Goal: Task Accomplishment & Management: Manage account settings

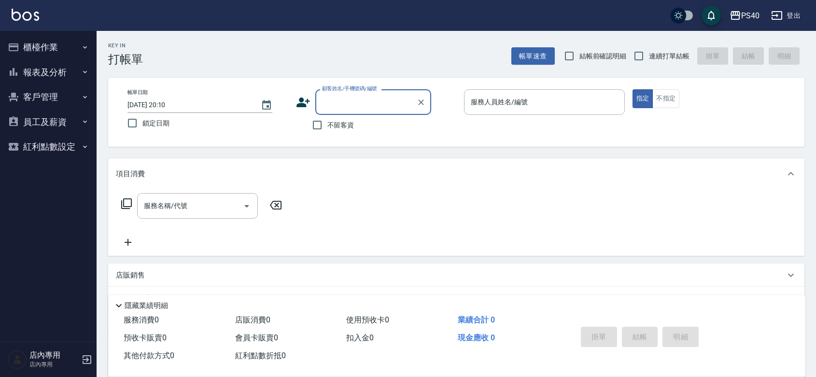
drag, startPoint x: 319, startPoint y: 123, endPoint x: 612, endPoint y: 15, distance: 311.9
click at [321, 123] on input "不留客資" at bounding box center [317, 125] width 20 height 20
checkbox input "true"
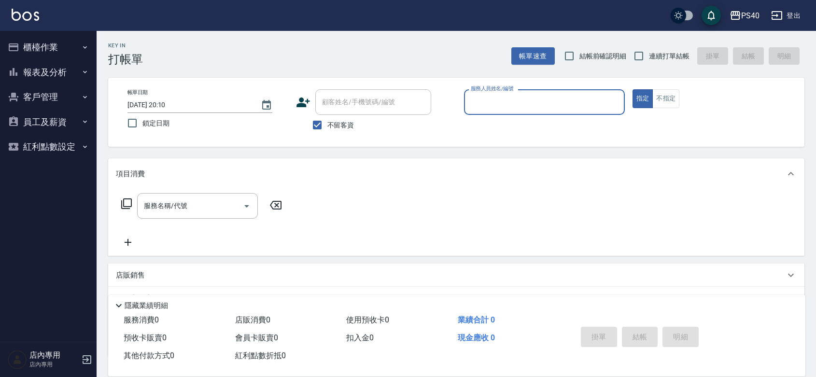
drag, startPoint x: 665, startPoint y: 48, endPoint x: 657, endPoint y: 52, distance: 8.6
click at [664, 48] on label "連續打單結帳" at bounding box center [659, 56] width 61 height 20
click at [649, 48] on input "連續打單結帳" at bounding box center [639, 56] width 20 height 20
checkbox input "true"
click at [565, 98] on input "服務人員姓名/編號" at bounding box center [544, 102] width 152 height 17
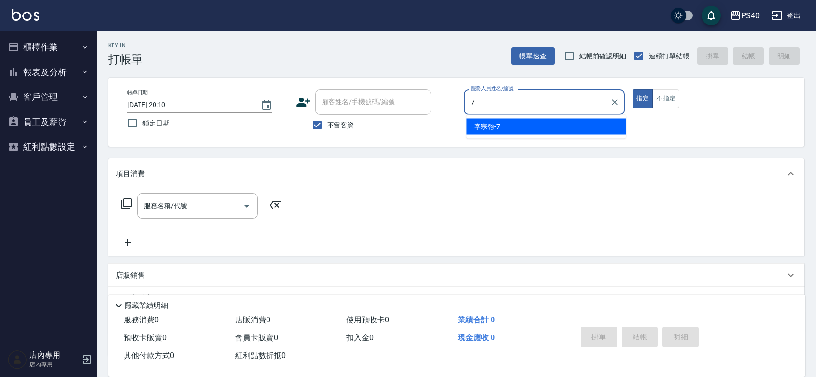
type input "[PERSON_NAME]-7"
type button "true"
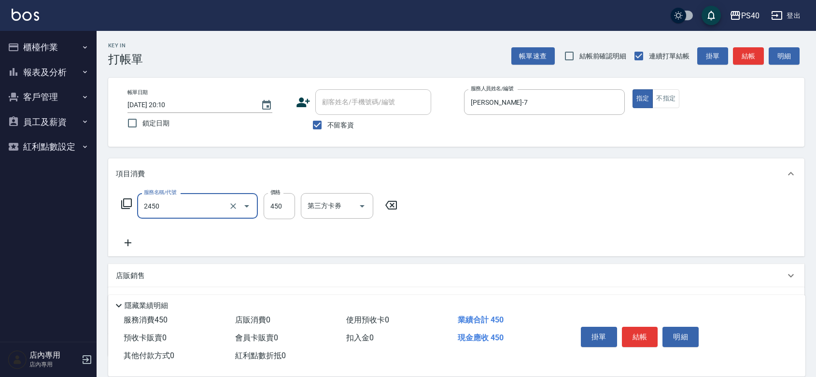
type input "C剪髮套餐(2450)"
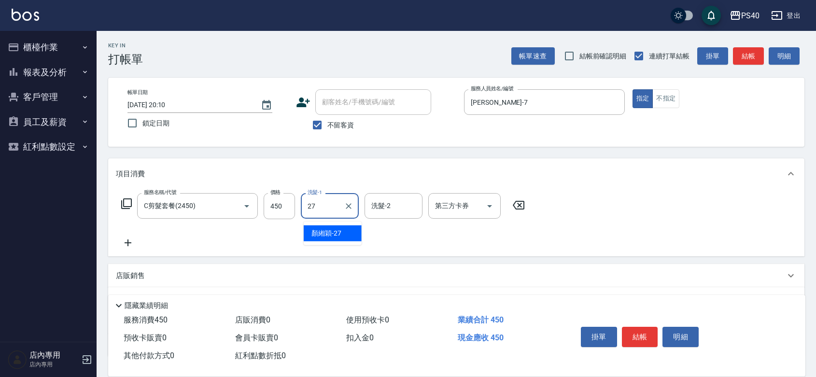
type input "[PERSON_NAME]-27"
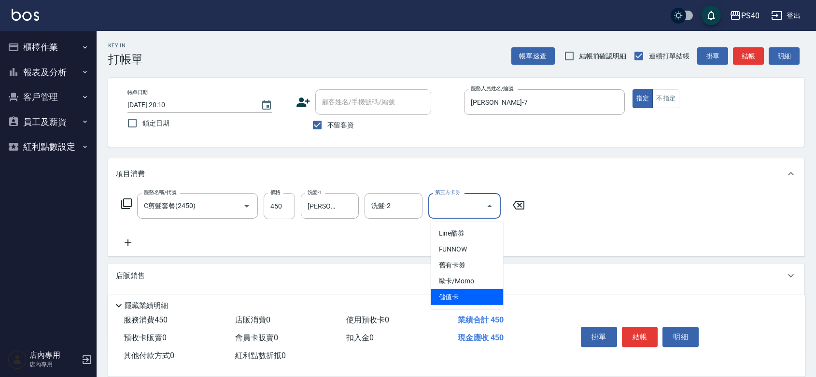
type input "儲值卡"
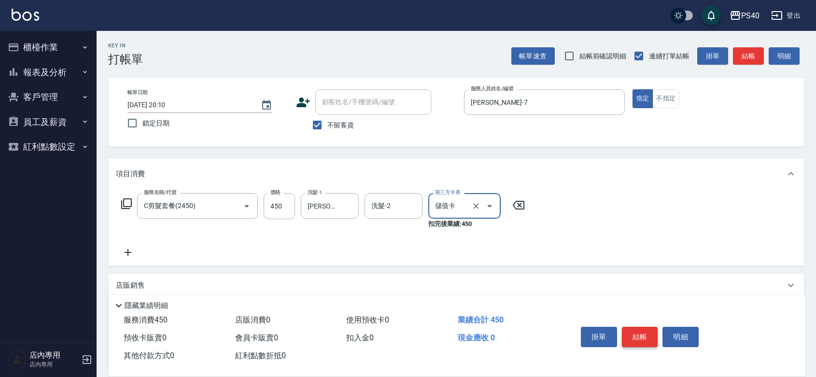
click at [637, 327] on button "結帳" at bounding box center [640, 337] width 36 height 20
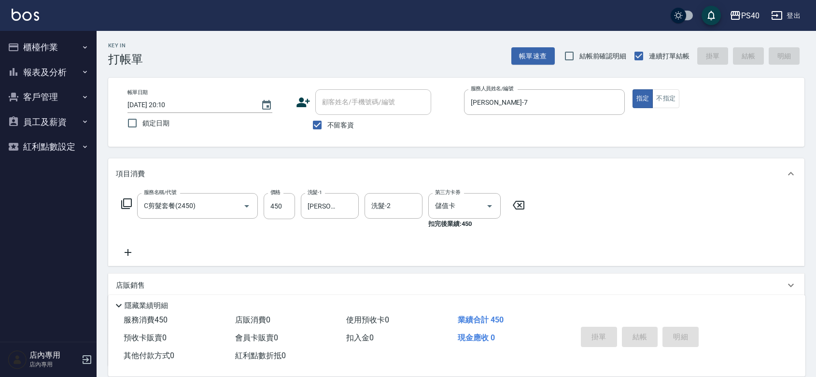
type input "[DATE] 21:04"
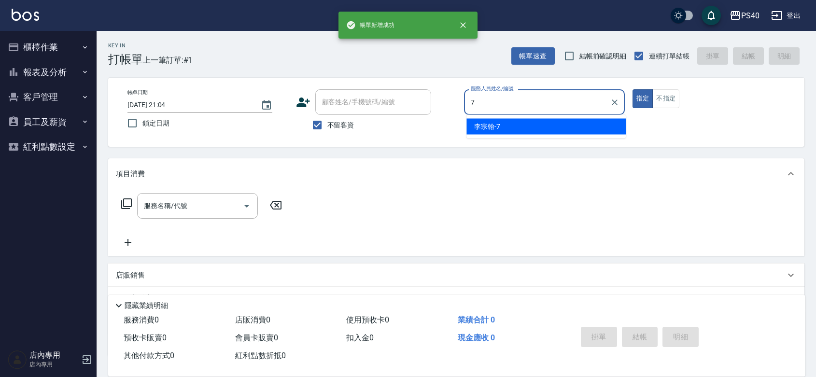
type input "[PERSON_NAME]-7"
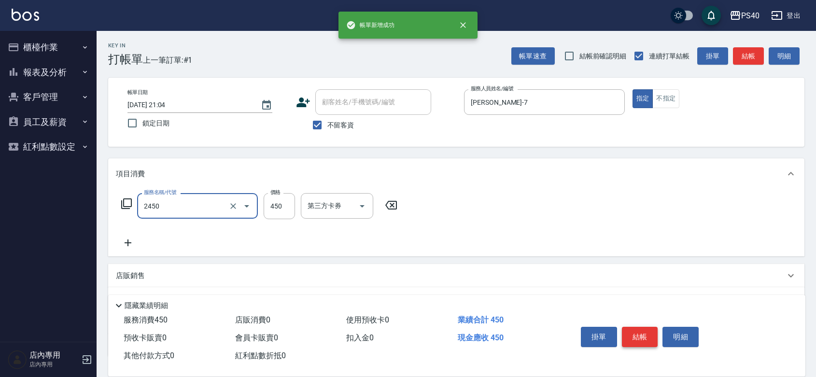
type input "C剪髮套餐(2450)"
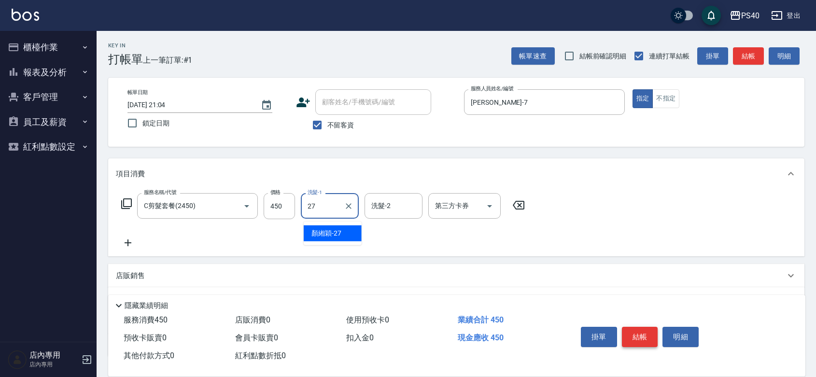
type input "[PERSON_NAME]-27"
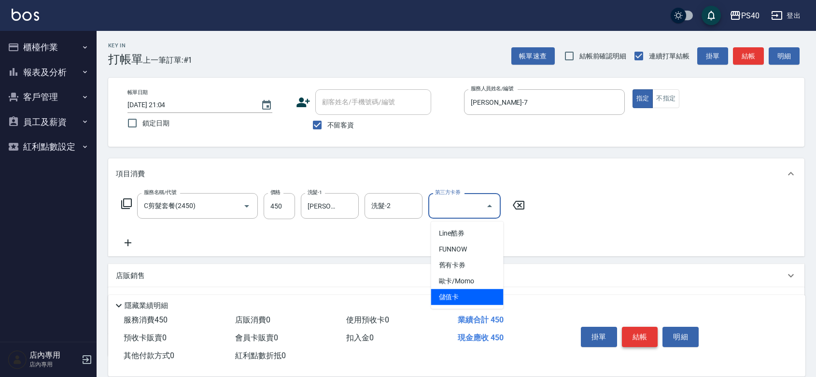
type input "儲值卡"
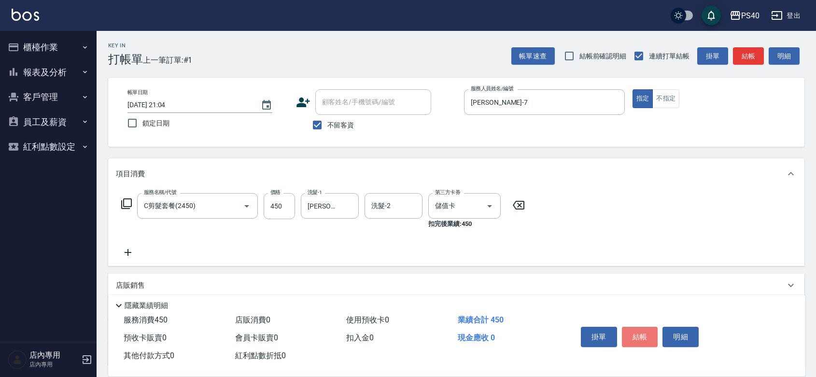
click at [638, 327] on button "結帳" at bounding box center [640, 337] width 36 height 20
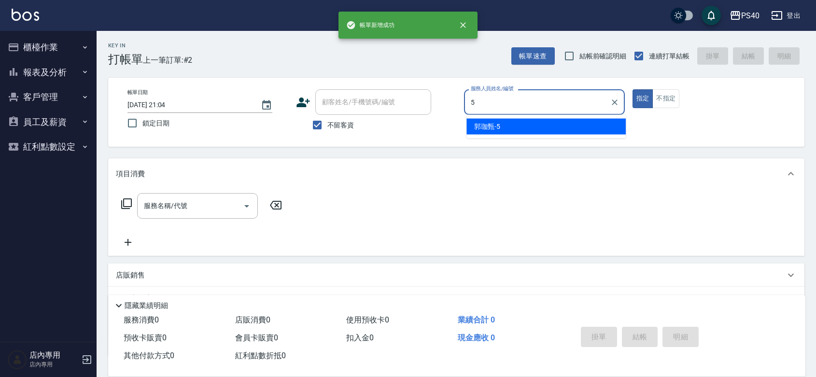
type input "[PERSON_NAME]-5"
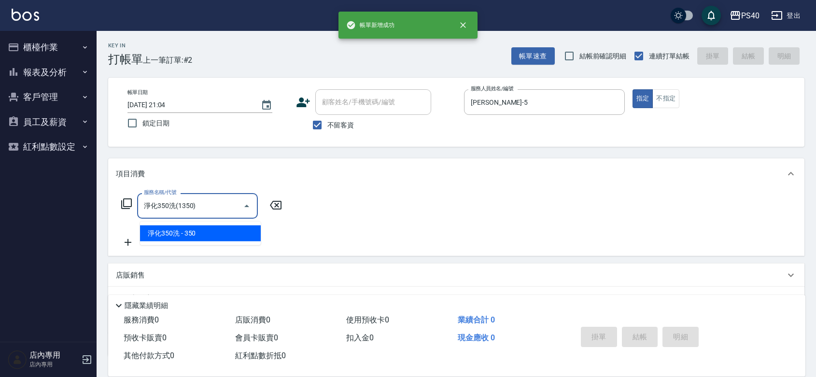
type input "淨化350洗(1350)"
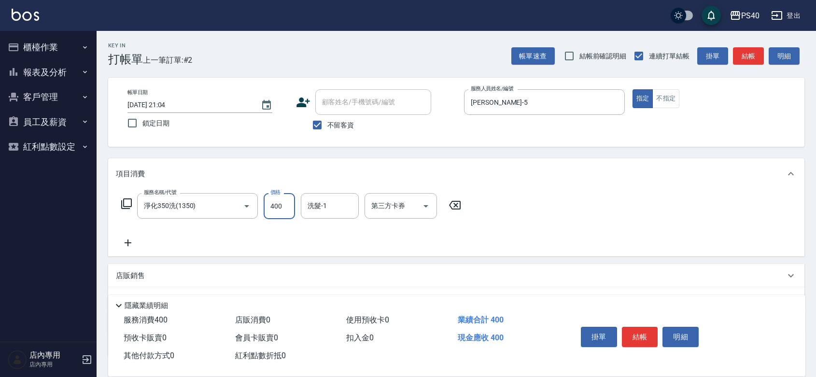
type input "400"
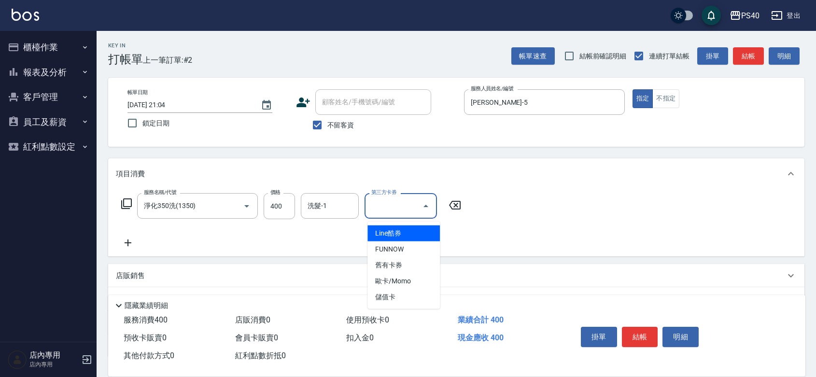
type input "儲值卡"
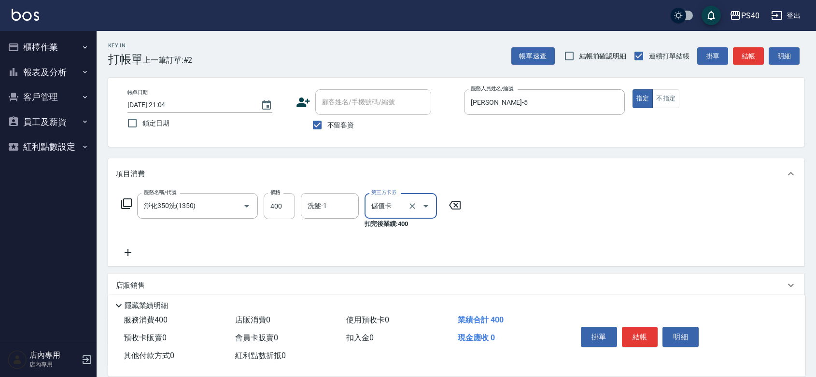
click at [638, 327] on button "結帳" at bounding box center [640, 337] width 36 height 20
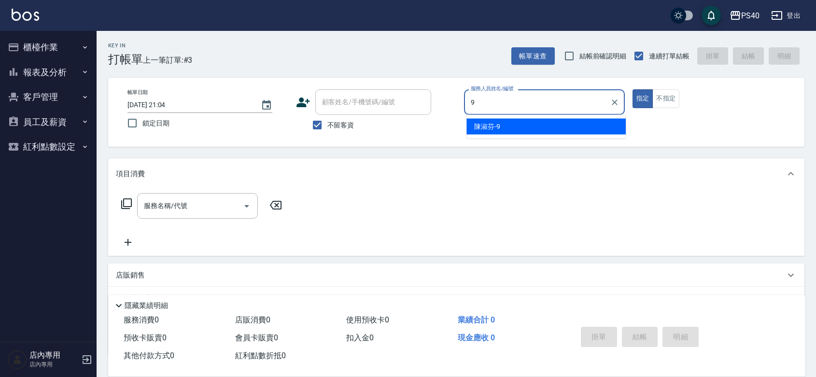
type input "[PERSON_NAME]-9"
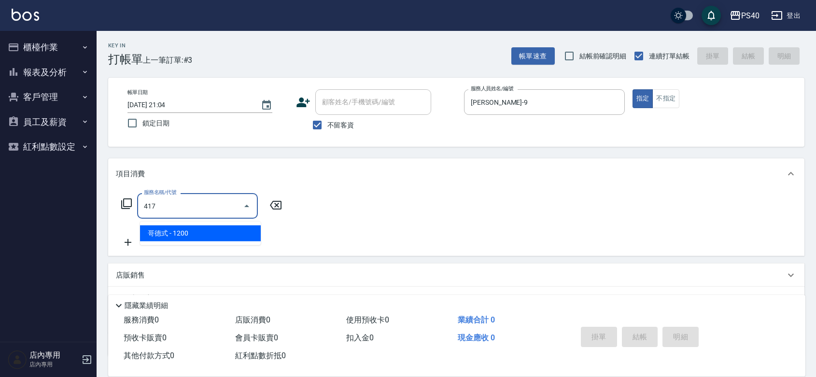
type input "哥德式(417)"
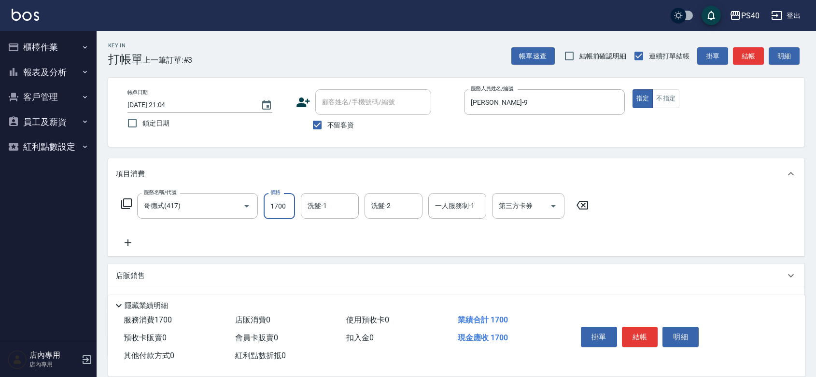
type input "1700"
type input "[PERSON_NAME]-33"
type input "[PERSON_NAME]-27"
click at [638, 327] on button "結帳" at bounding box center [640, 337] width 36 height 20
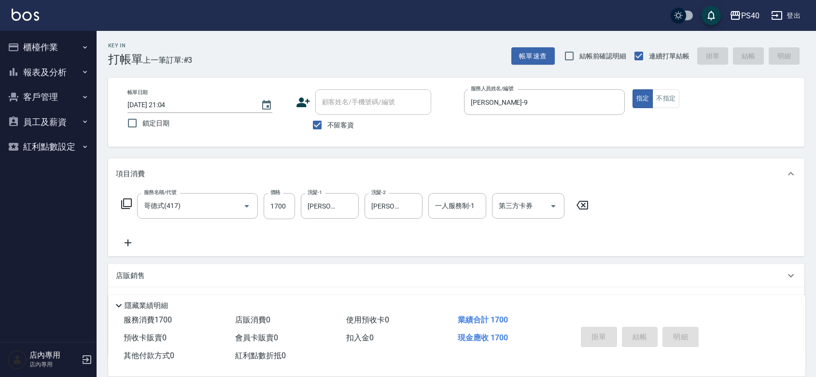
type input "[DATE] 21:05"
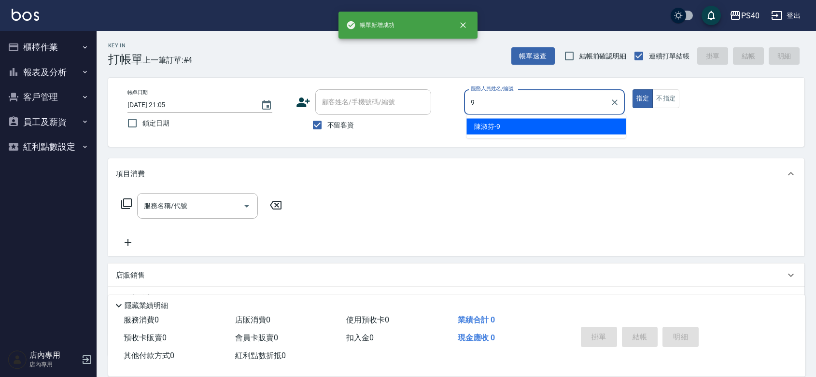
type input "[PERSON_NAME]-9"
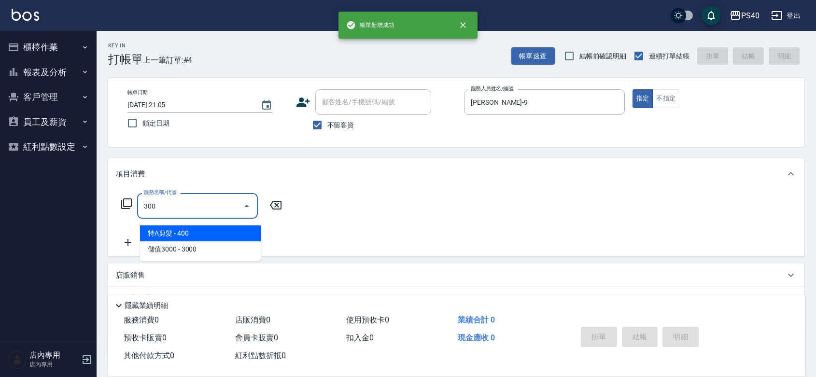
type input "特A剪髮(300)"
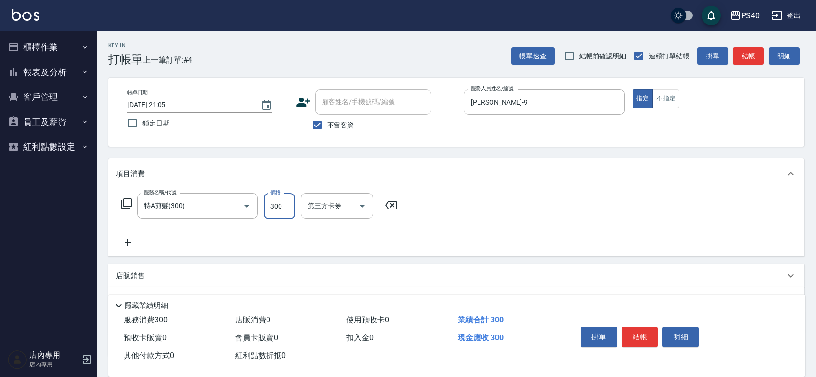
type input "300"
click at [638, 327] on button "結帳" at bounding box center [640, 337] width 36 height 20
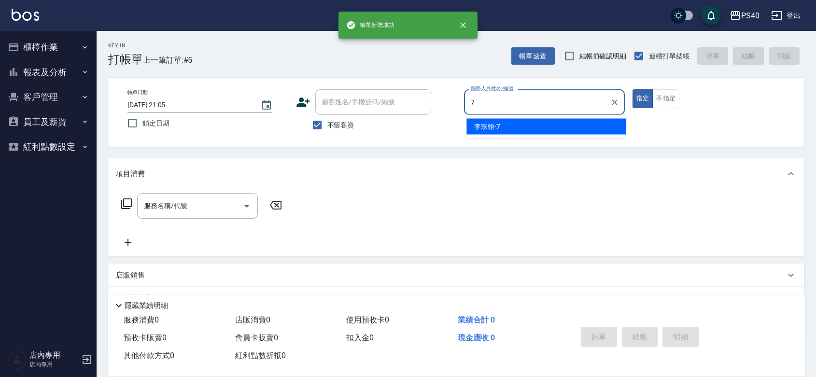
type input "[PERSON_NAME]-7"
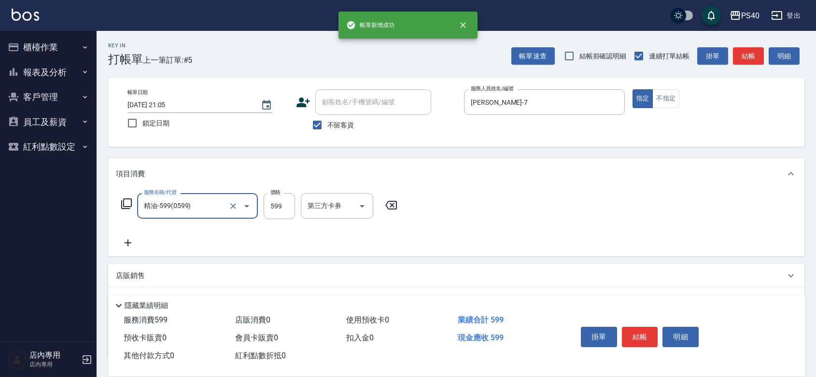
type input "精油-599(0599)"
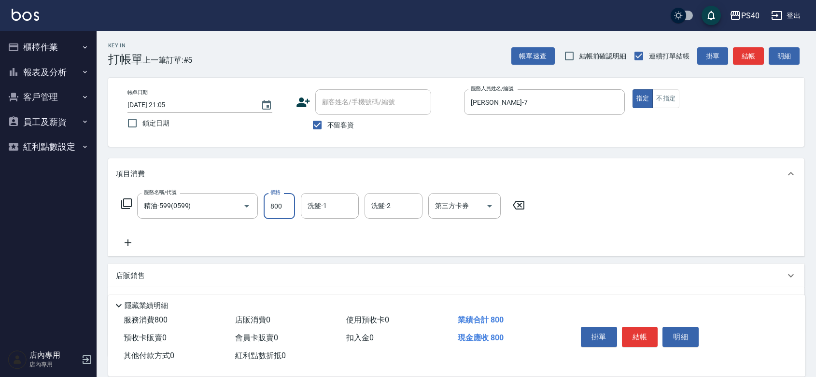
type input "800"
type input "[PERSON_NAME]-27"
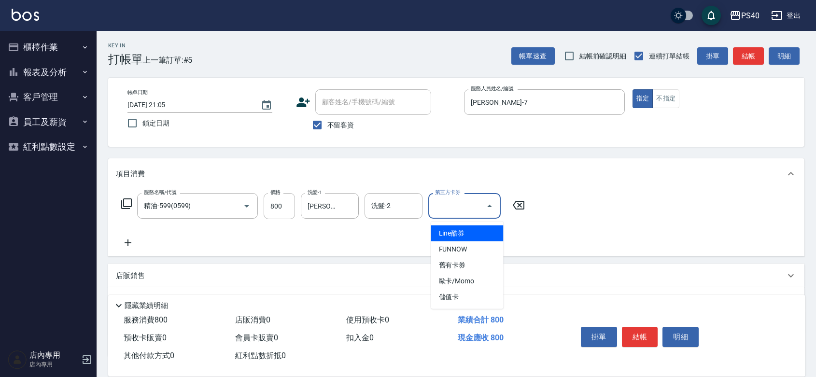
type input "儲值卡"
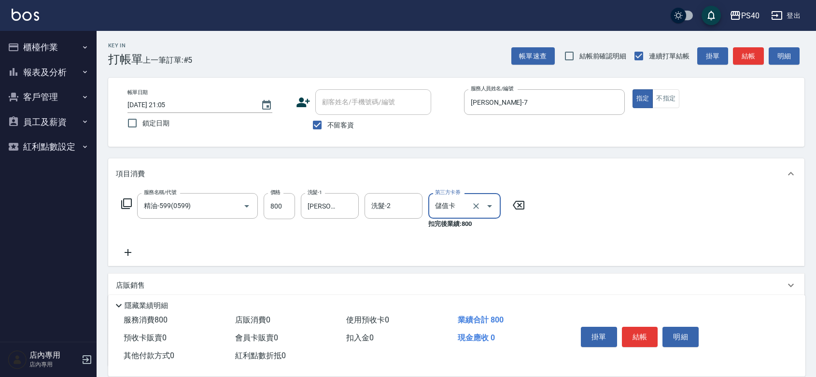
click at [638, 327] on button "結帳" at bounding box center [640, 337] width 36 height 20
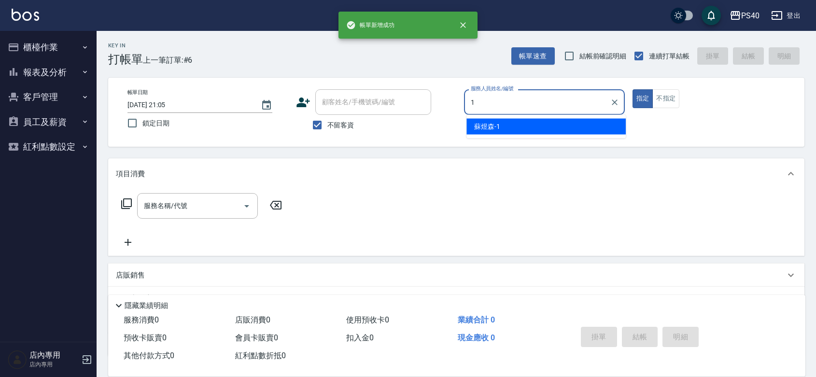
type input "[PERSON_NAME]-1"
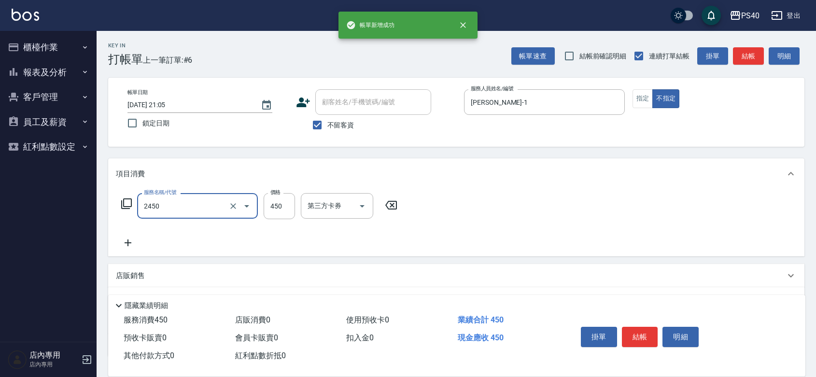
type input "C剪髮套餐(2450)"
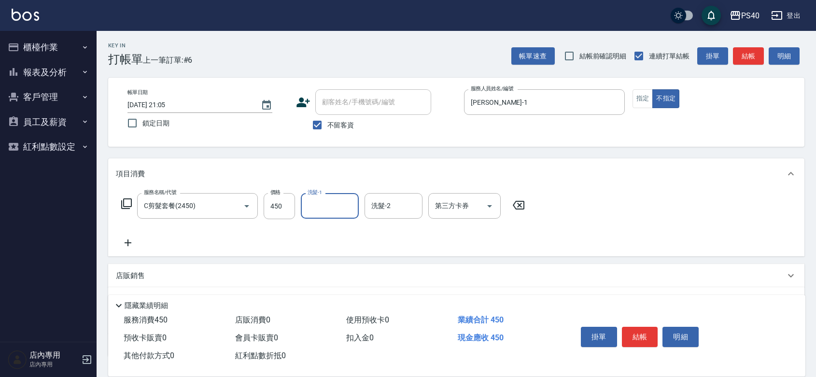
click at [638, 327] on button "結帳" at bounding box center [640, 337] width 36 height 20
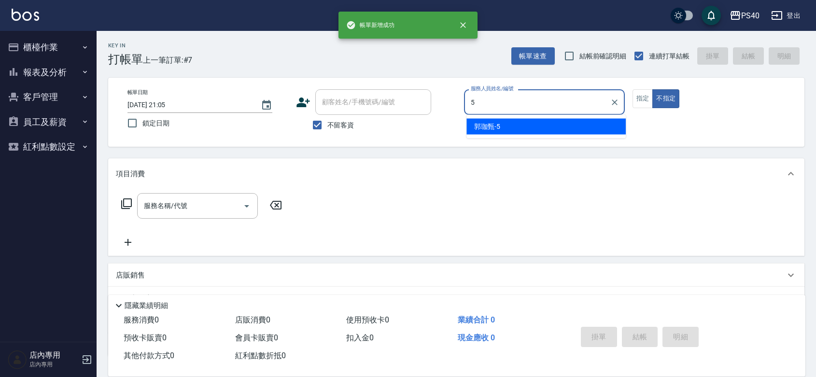
type input "[PERSON_NAME]-5"
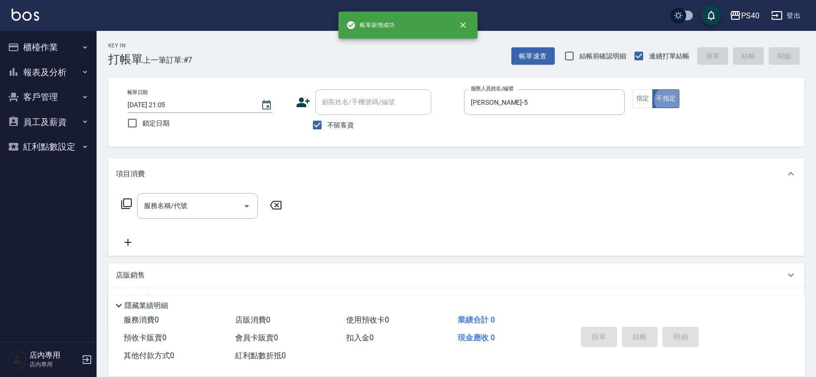
type button "false"
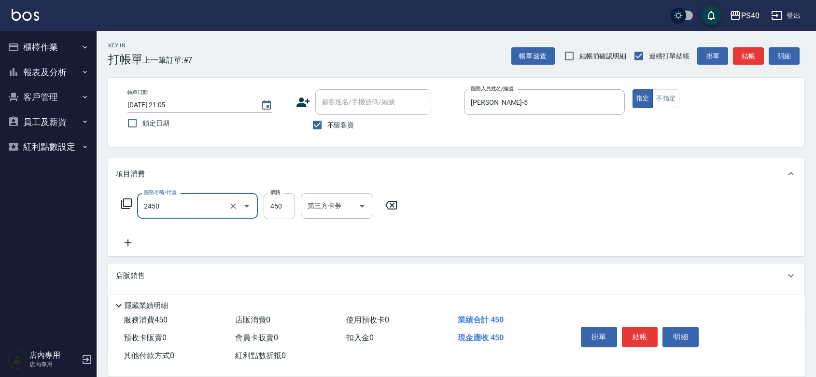
type input "C剪髮套餐(2450)"
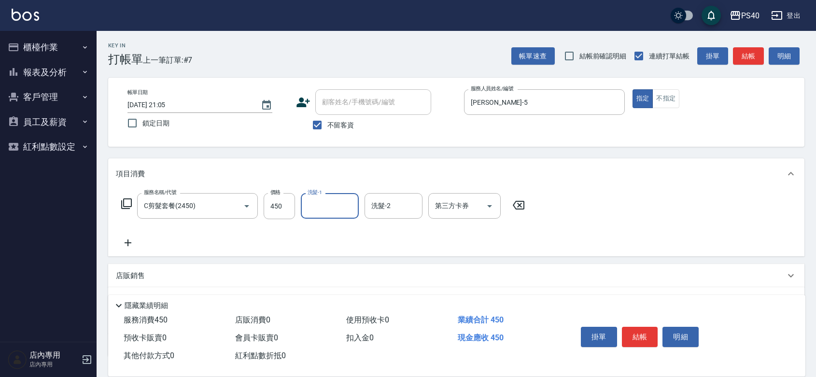
click at [638, 327] on button "結帳" at bounding box center [640, 337] width 36 height 20
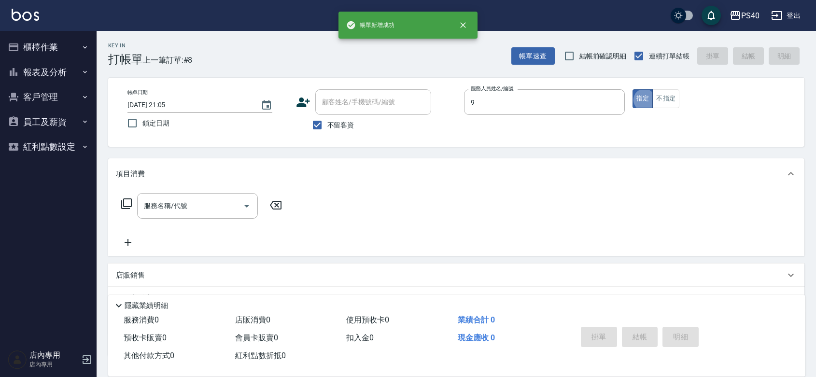
type input "[PERSON_NAME]-9"
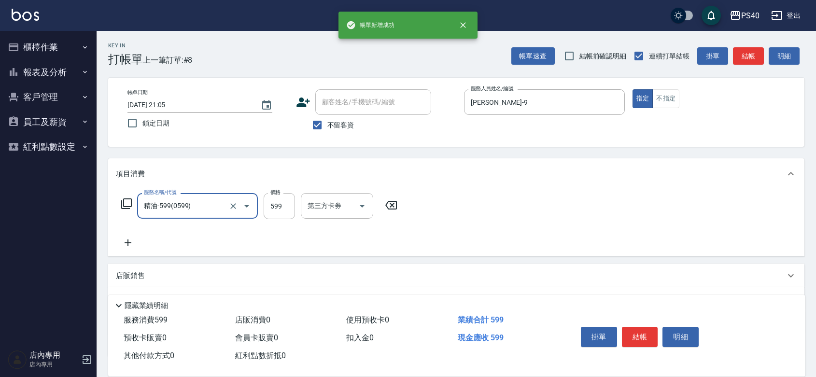
type input "精油-599(0599)"
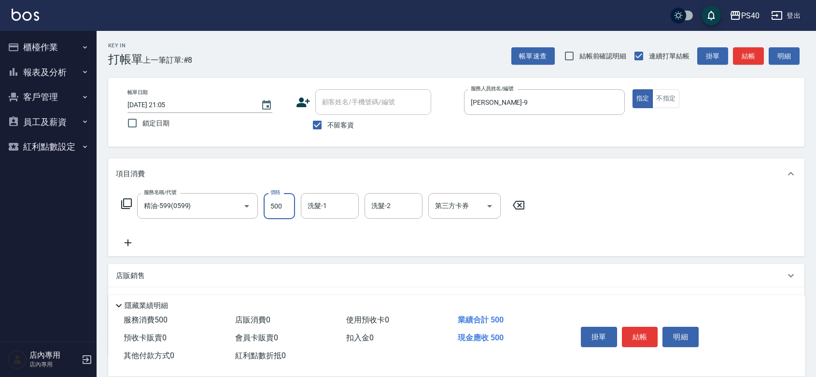
type input "500"
type input "[PERSON_NAME]-33"
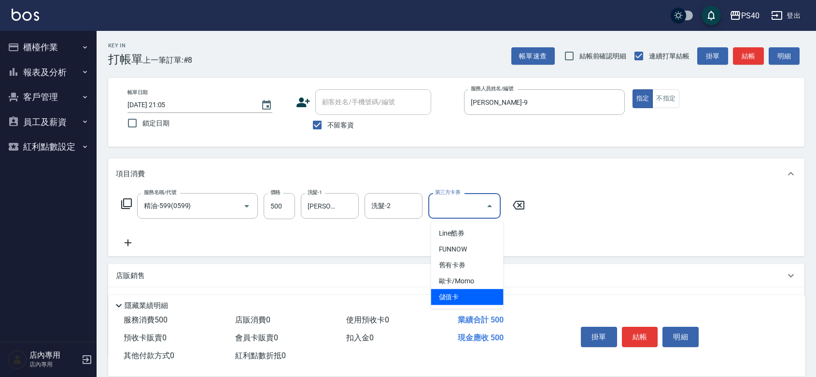
type input "儲值卡"
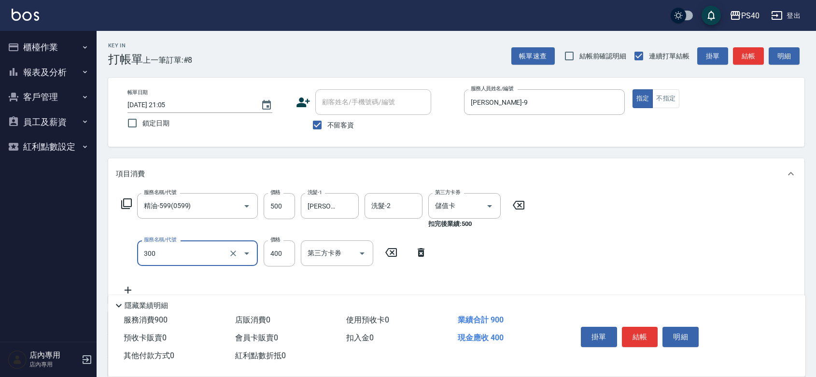
type input "特A剪髮(300)"
type input "300"
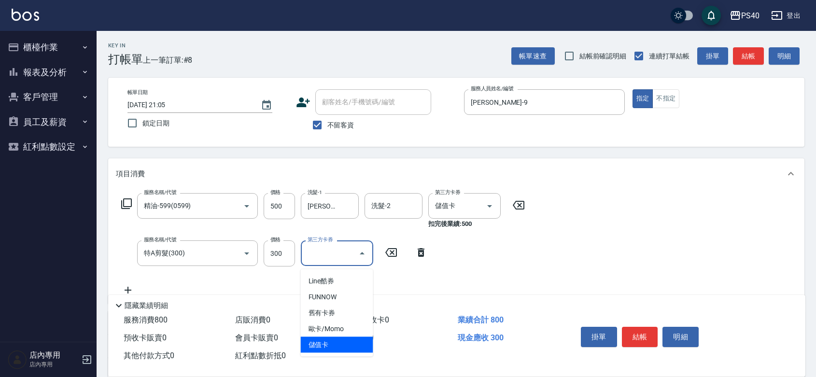
type input "儲值卡"
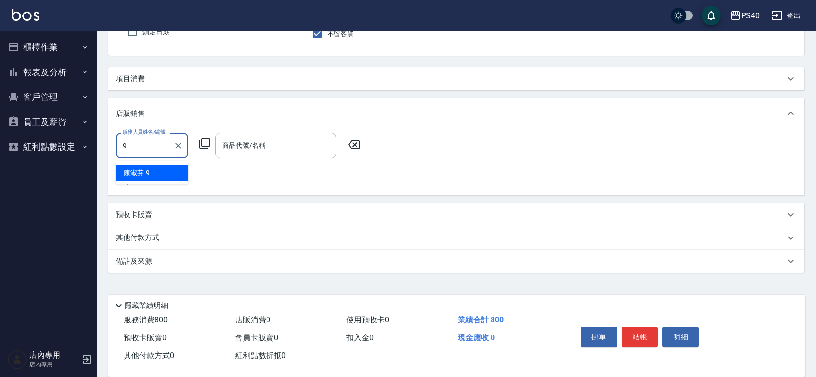
type input "[PERSON_NAME]-9"
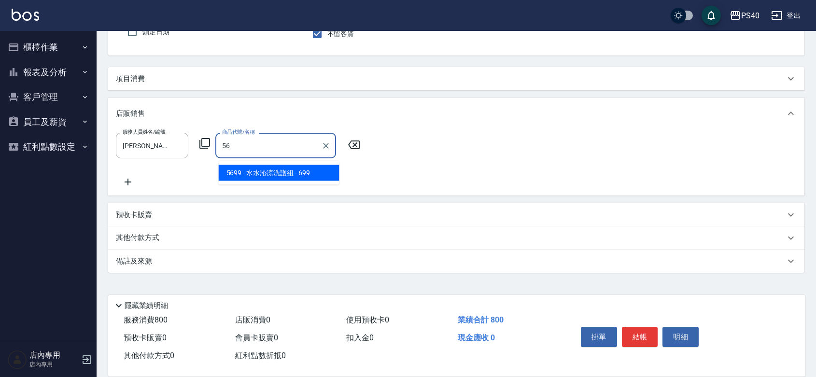
type input "[PERSON_NAME]涼洗護組"
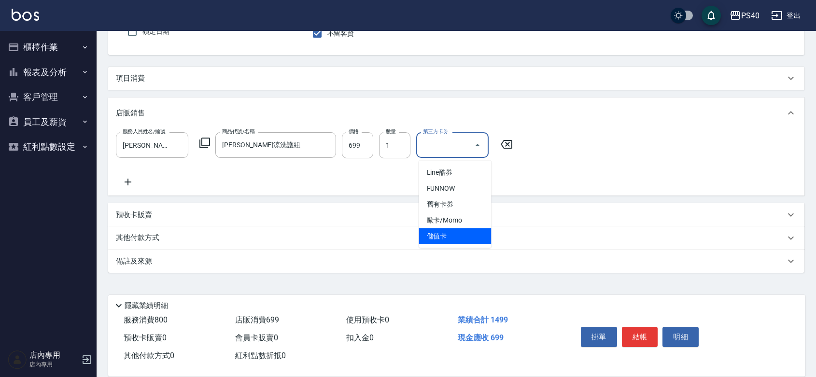
type input "儲值卡"
click at [638, 327] on button "結帳" at bounding box center [640, 337] width 36 height 20
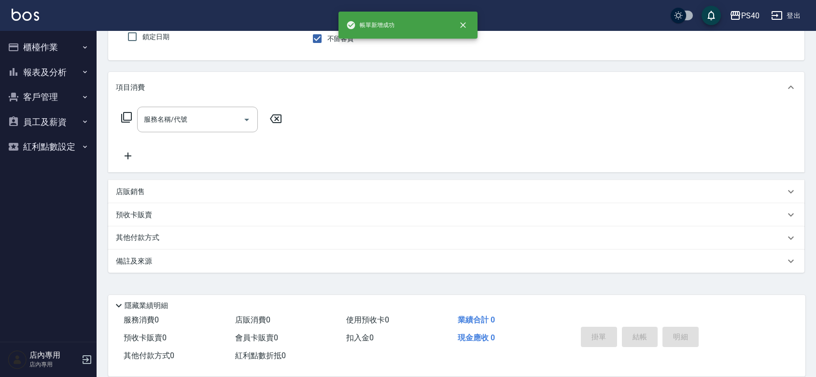
scroll to position [89, 0]
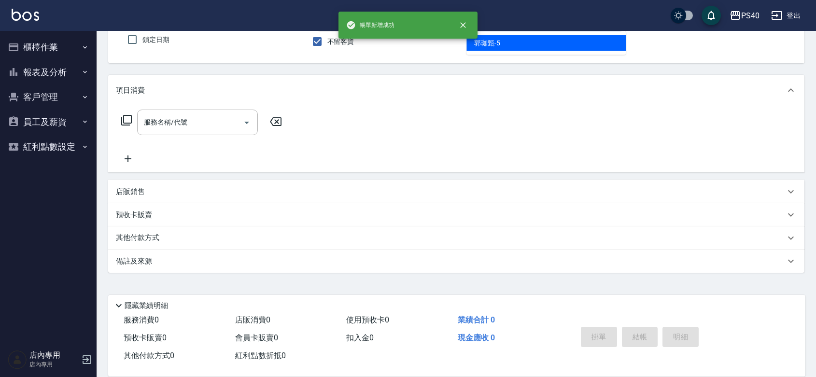
type input "[PERSON_NAME]-5"
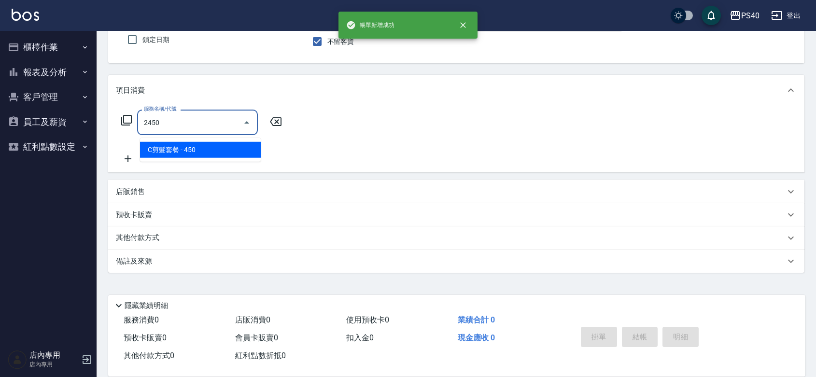
type input "C剪髮套餐(2450)"
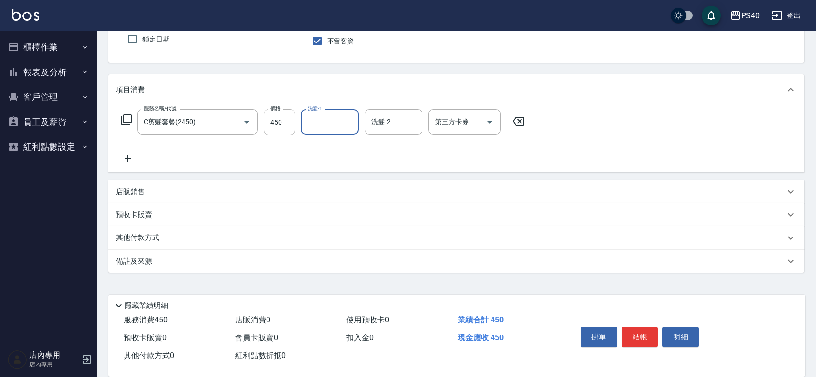
click at [638, 327] on button "結帳" at bounding box center [640, 337] width 36 height 20
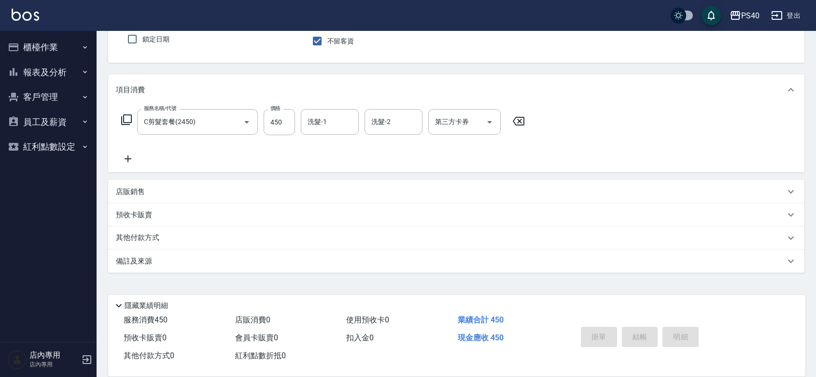
type input "[DATE] 21:06"
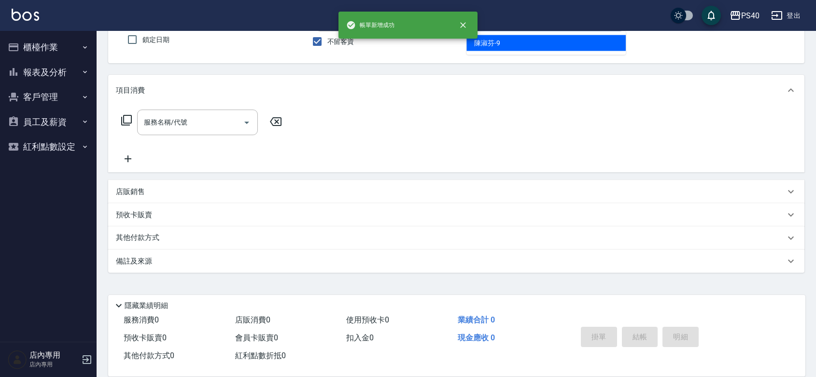
type input "[PERSON_NAME]-9"
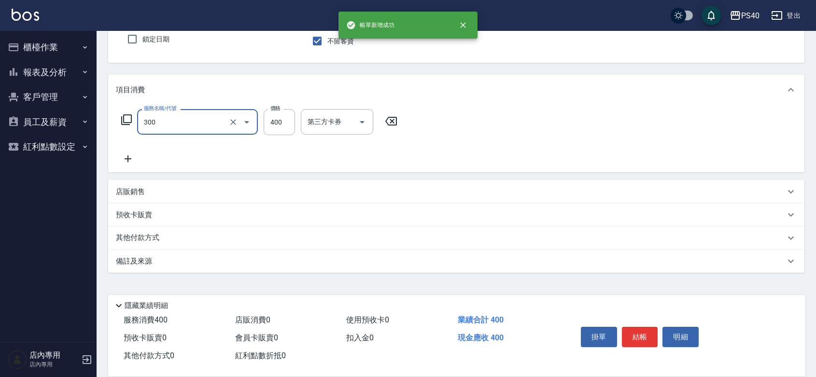
type input "特A剪髮(300)"
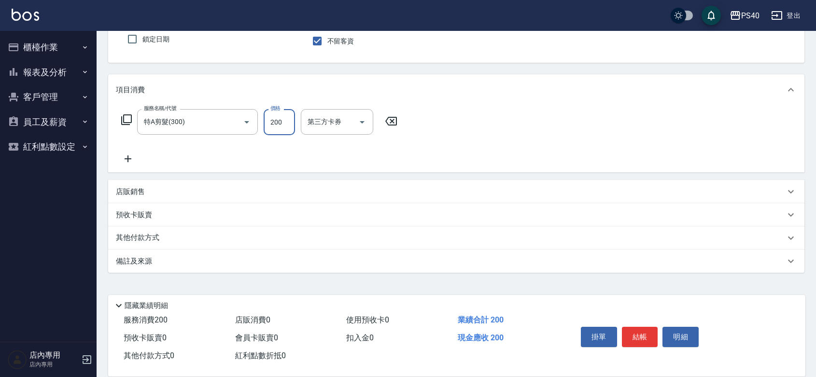
type input "200"
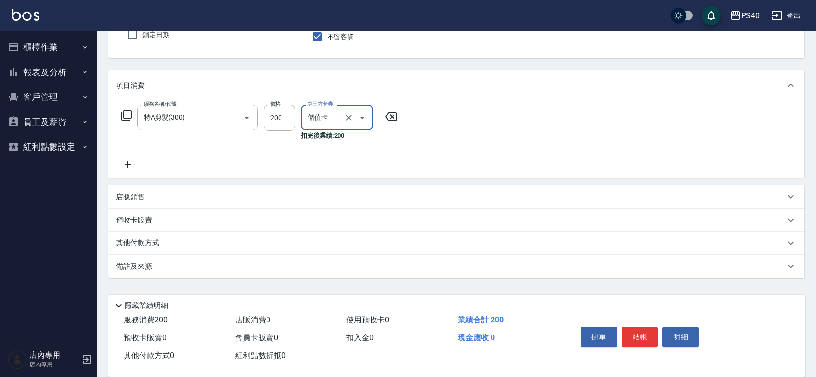
type input "儲值卡"
click at [638, 327] on button "結帳" at bounding box center [640, 337] width 36 height 20
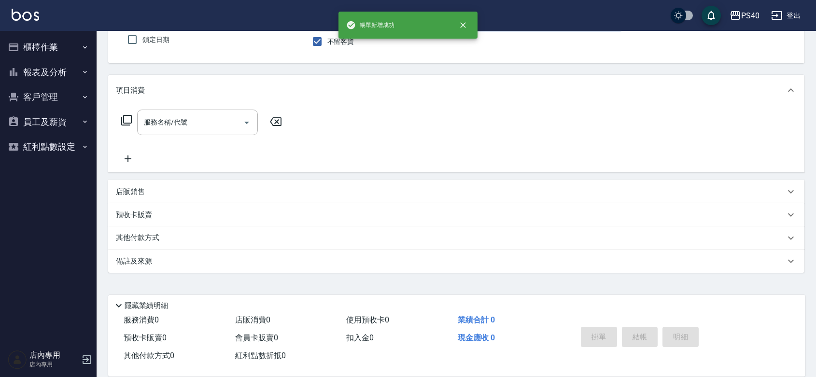
type input "Hyna-6"
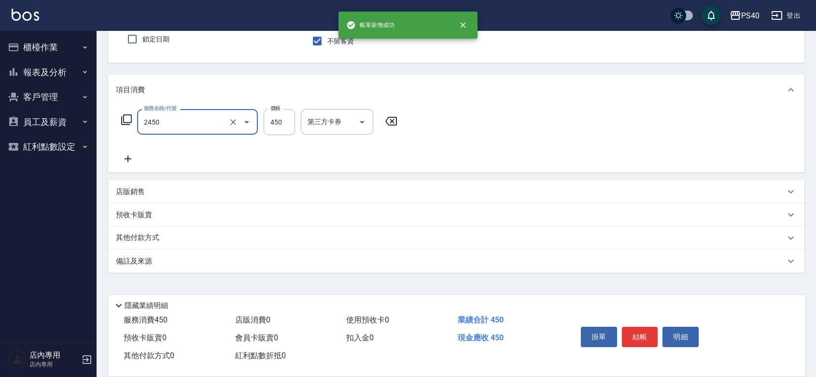
type input "C剪髮套餐(2450)"
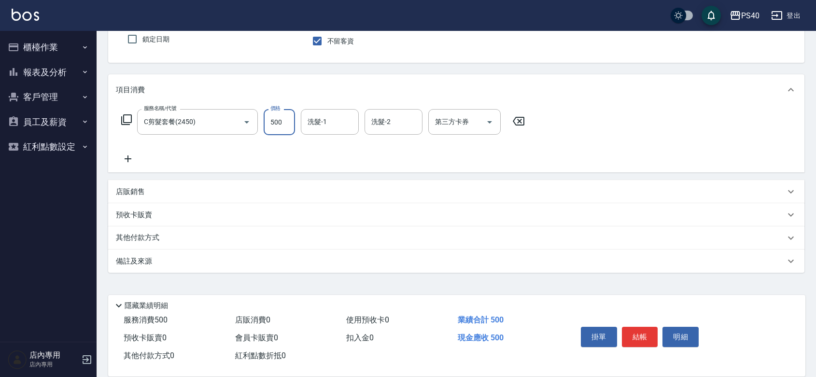
type input "500"
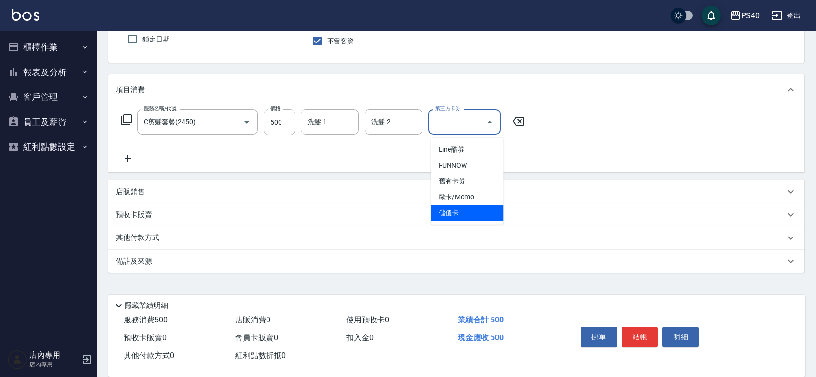
type input "儲值卡"
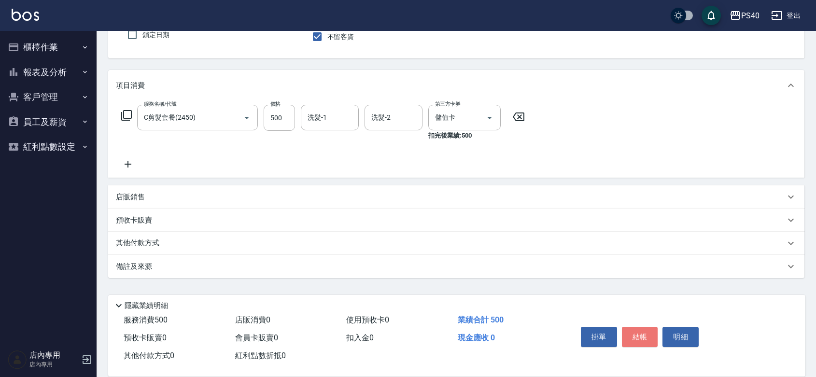
click at [638, 327] on button "結帳" at bounding box center [640, 337] width 36 height 20
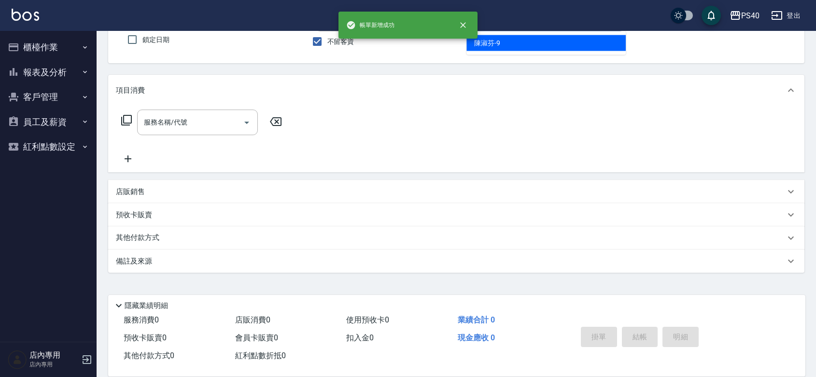
type input "[PERSON_NAME]-9"
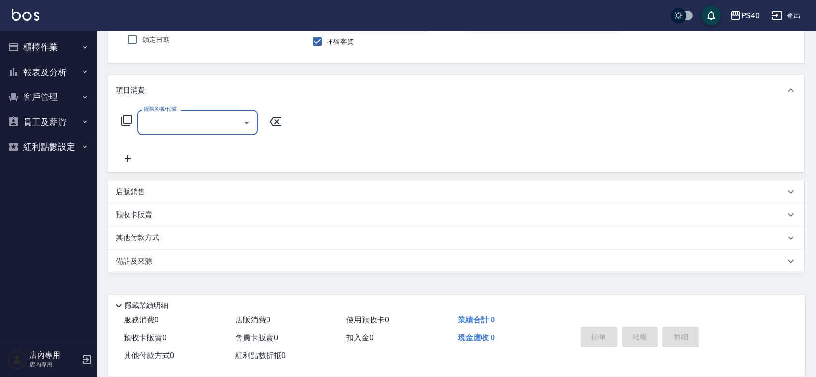
type input "4"
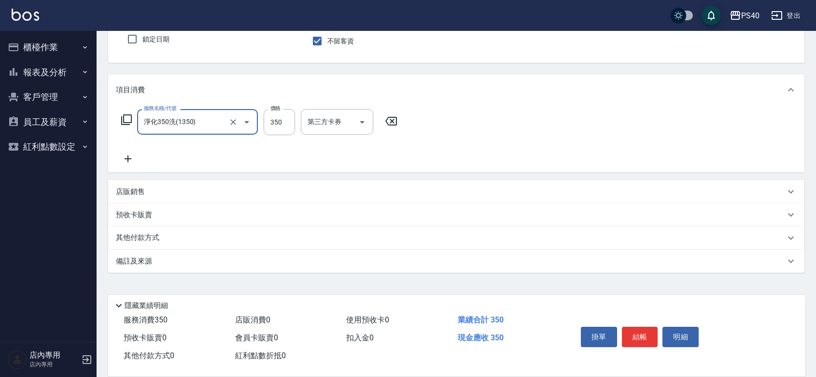
type input "淨化350洗(1350)"
type input "416"
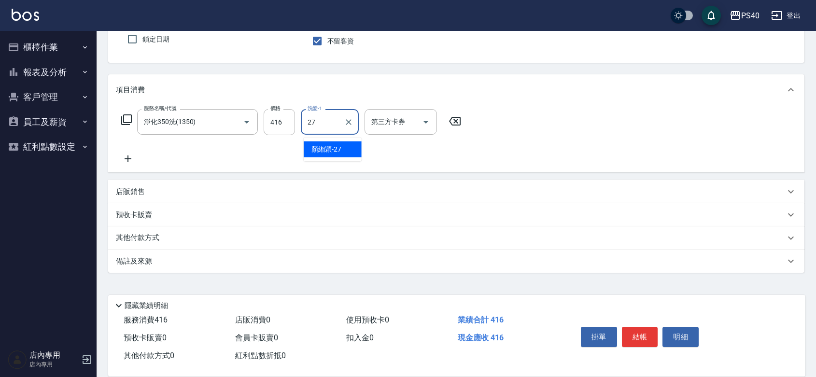
type input "[PERSON_NAME]-27"
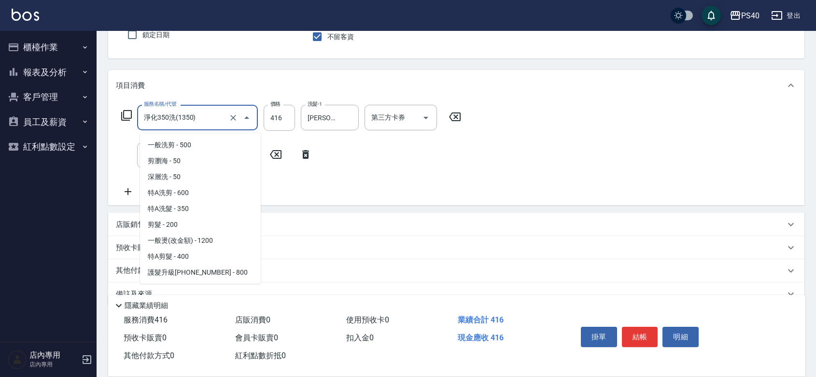
click at [213, 119] on input "淨化350洗(1350)" at bounding box center [183, 117] width 85 height 17
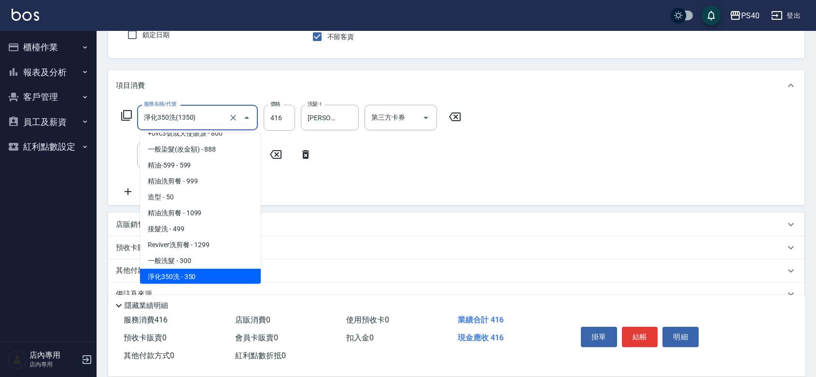
click at [213, 119] on input "淨化350洗(1350)" at bounding box center [183, 117] width 85 height 17
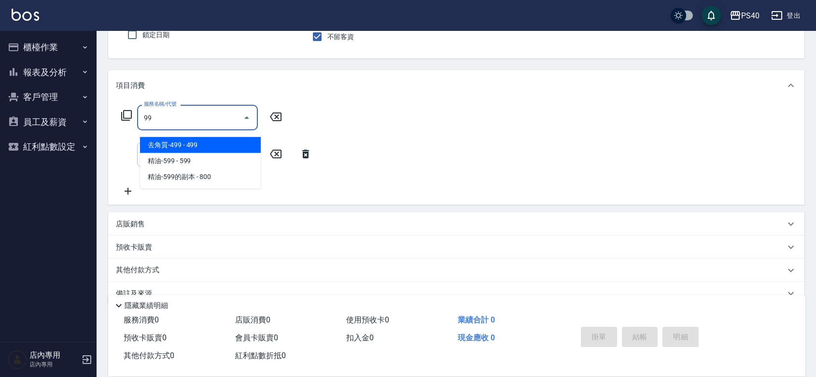
type input "9"
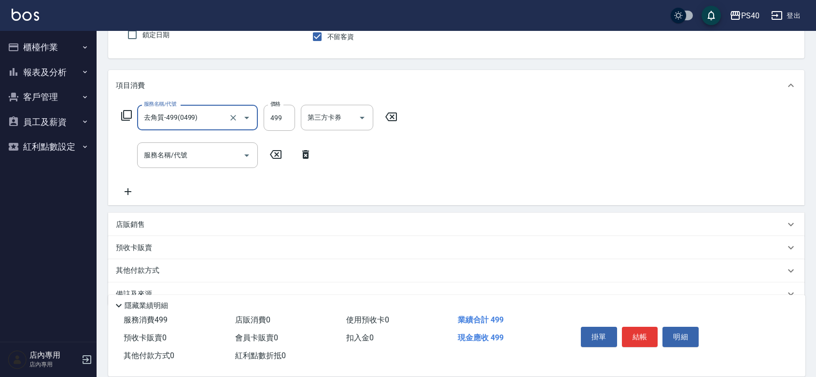
type input "去角質-499(0499)"
type input "500"
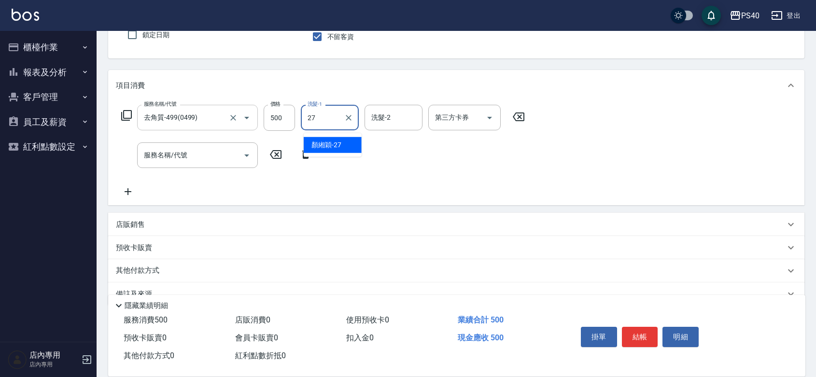
type input "[PERSON_NAME]-27"
click at [646, 335] on button "結帳" at bounding box center [640, 337] width 36 height 20
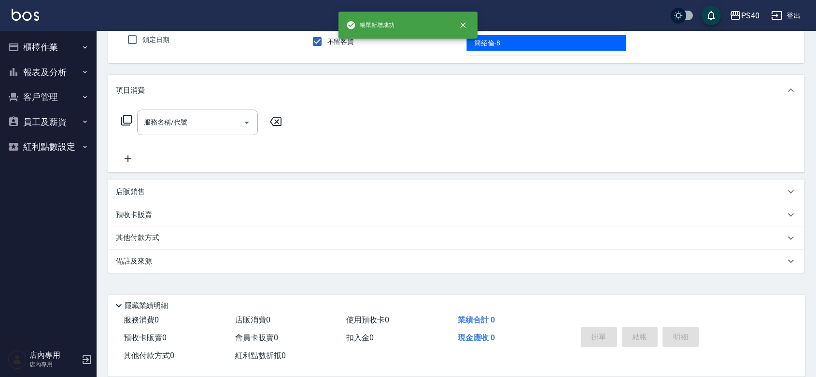
type input "[PERSON_NAME]-8"
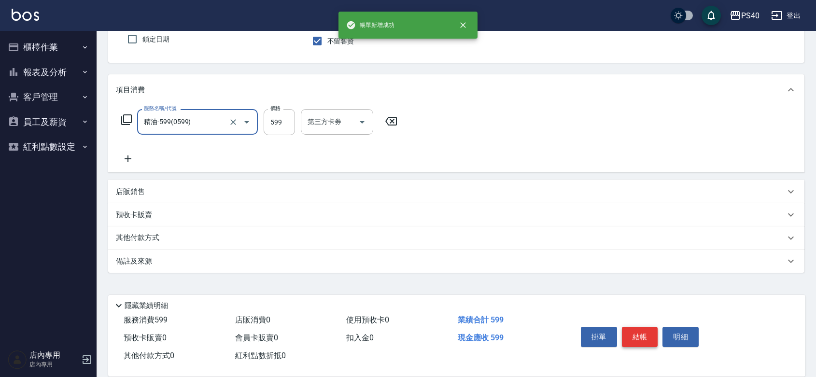
type input "精油-599(0599)"
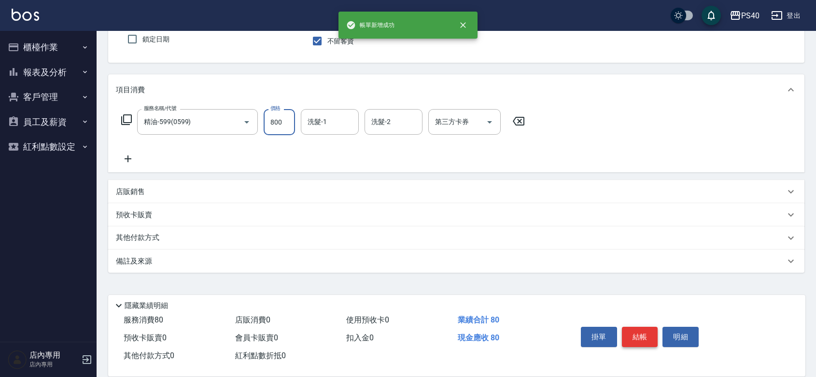
type input "800"
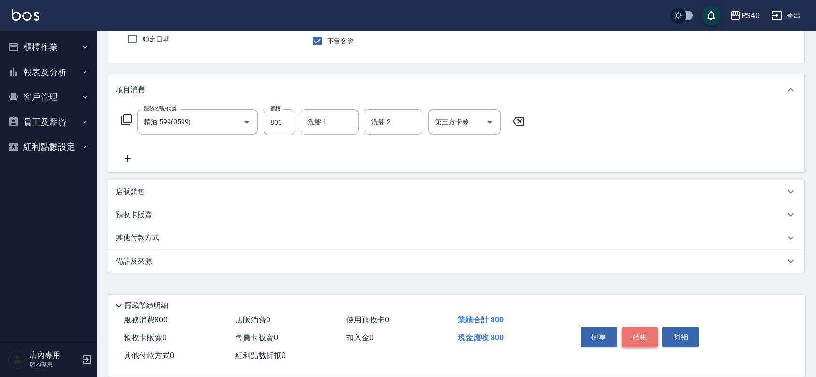
click at [646, 335] on button "結帳" at bounding box center [640, 337] width 36 height 20
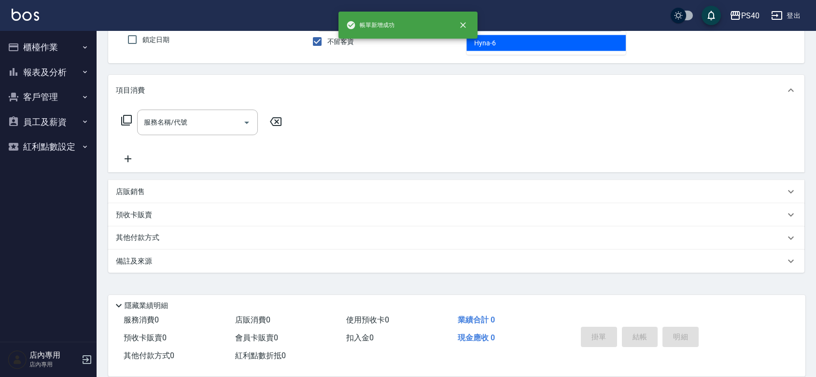
type input "Hyna-6"
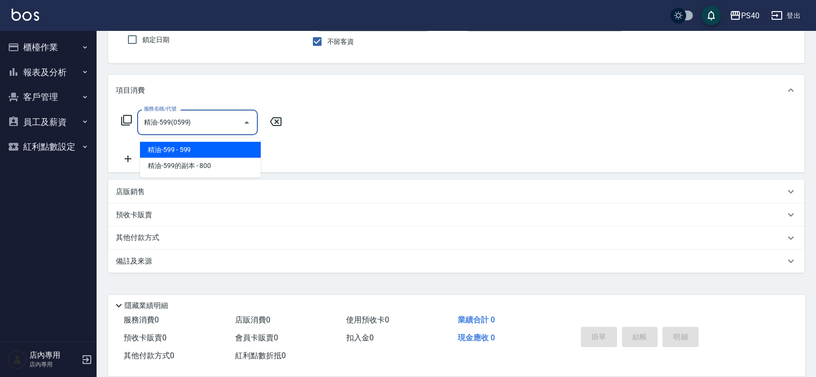
type input "精油-599(0599)"
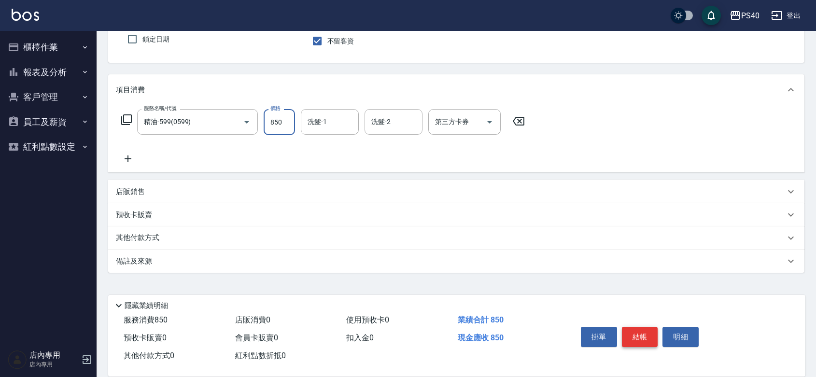
type input "850"
type input "[PERSON_NAME]-33"
click at [646, 335] on button "結帳" at bounding box center [640, 337] width 36 height 20
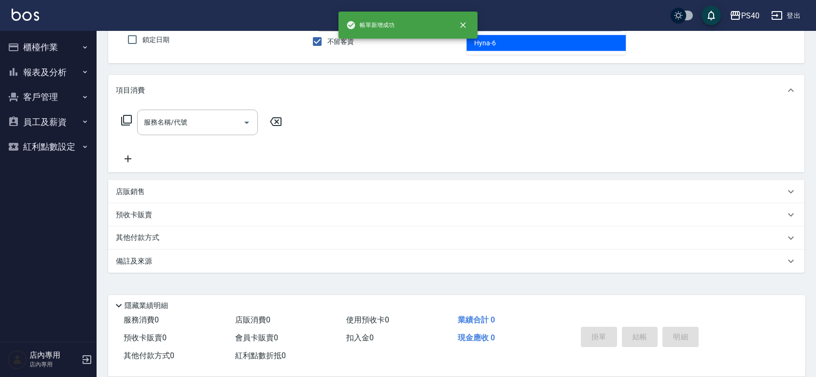
type input "Hyna-6"
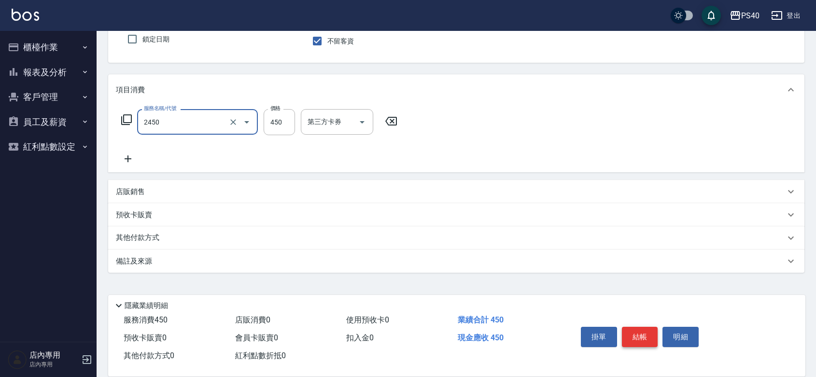
type input "C剪髮套餐(2450)"
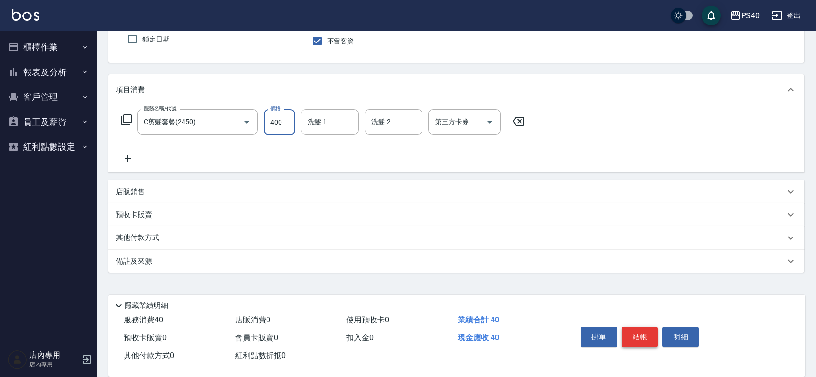
type input "400"
click at [646, 335] on button "結帳" at bounding box center [640, 337] width 36 height 20
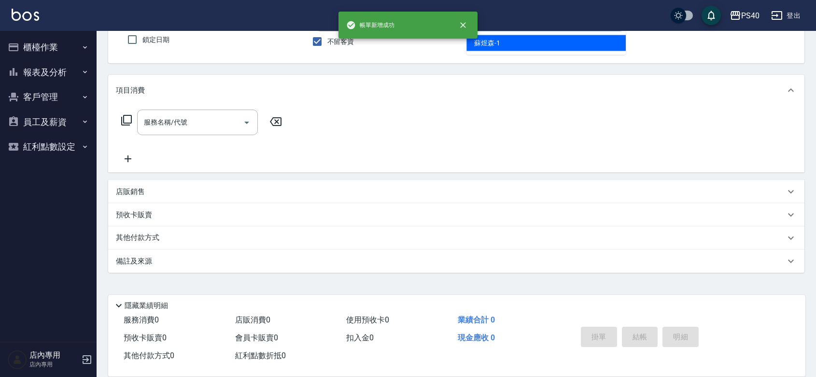
type input "[PERSON_NAME]-1"
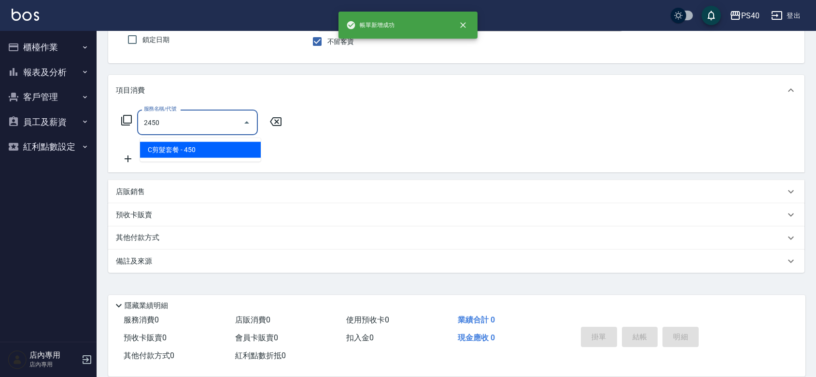
type input "C剪髮套餐(2450)"
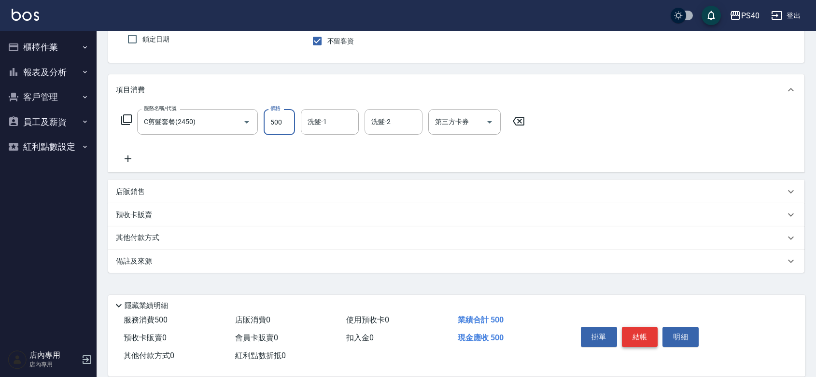
type input "500"
click at [646, 335] on button "結帳" at bounding box center [640, 337] width 36 height 20
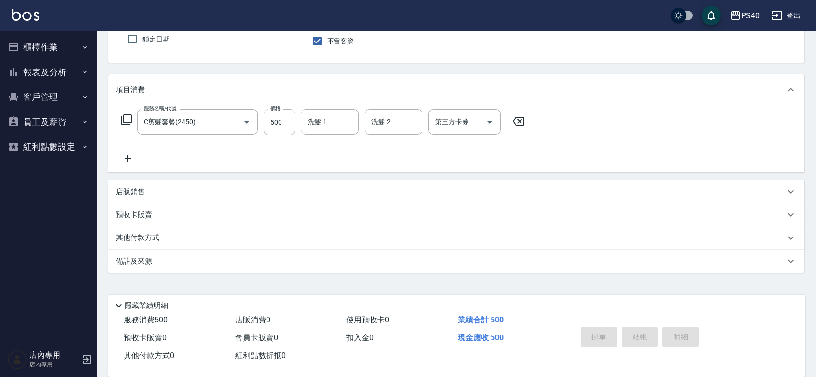
type input "[DATE] 21:07"
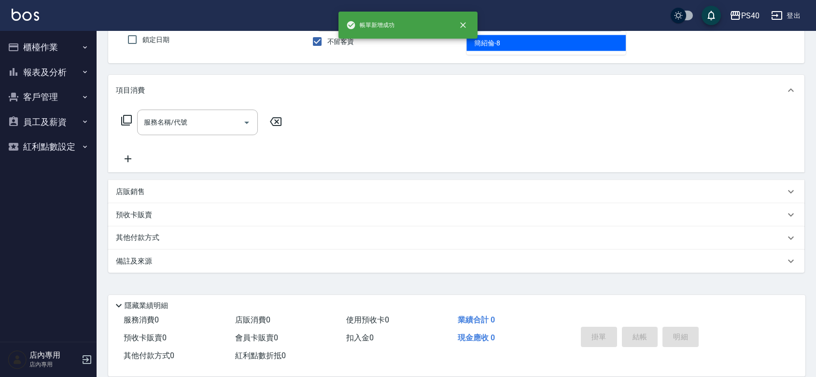
type input "[PERSON_NAME]-8"
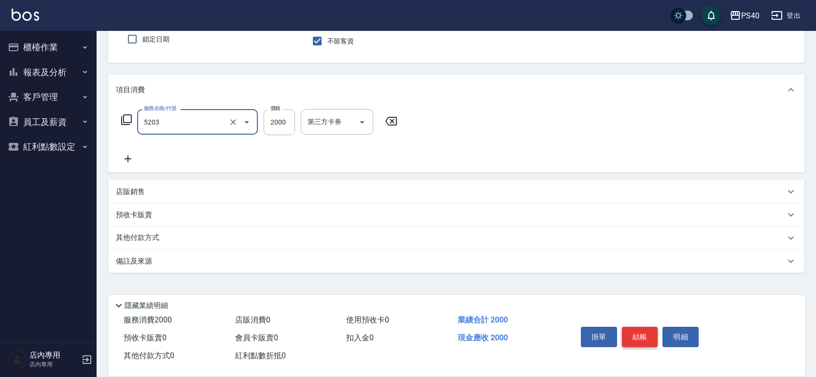
type input "染髮C餐(短髮)(5203)"
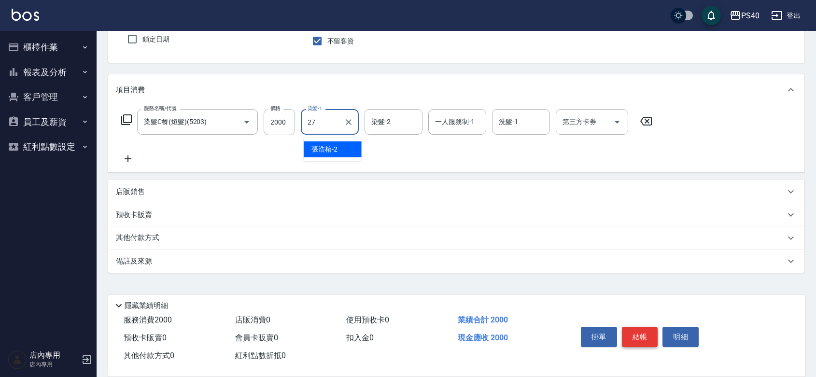
type input "[PERSON_NAME]-27"
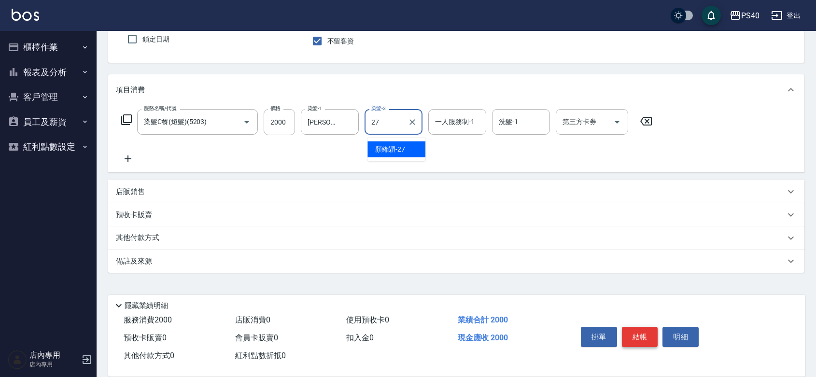
type input "[PERSON_NAME]-27"
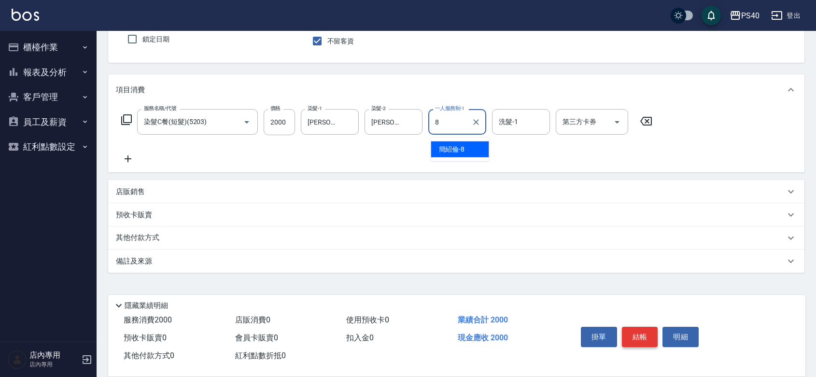
type input "[PERSON_NAME]-8"
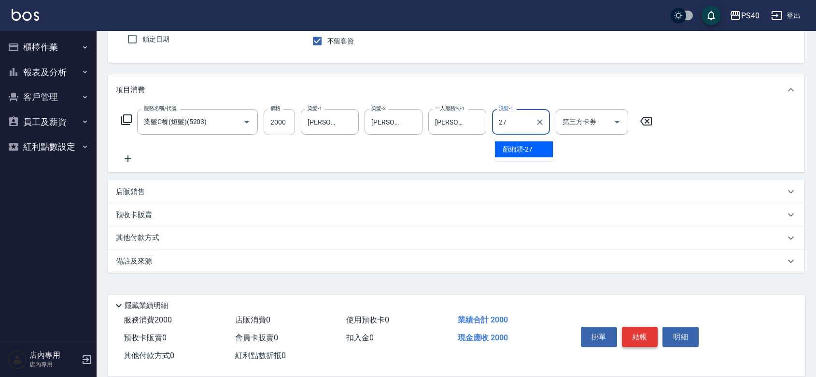
type input "[PERSON_NAME]-27"
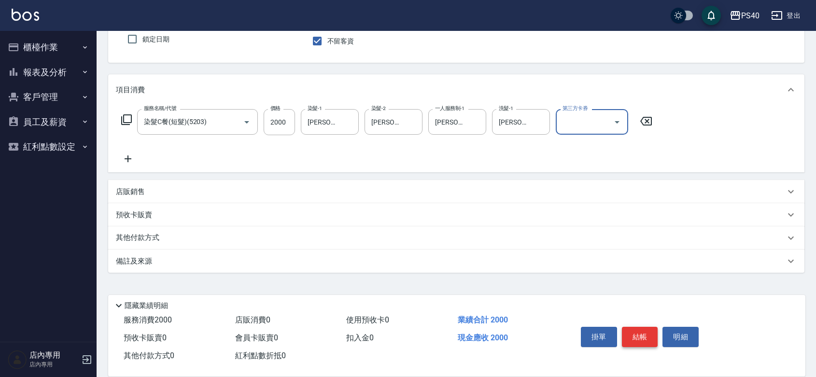
click at [646, 335] on button "結帳" at bounding box center [640, 337] width 36 height 20
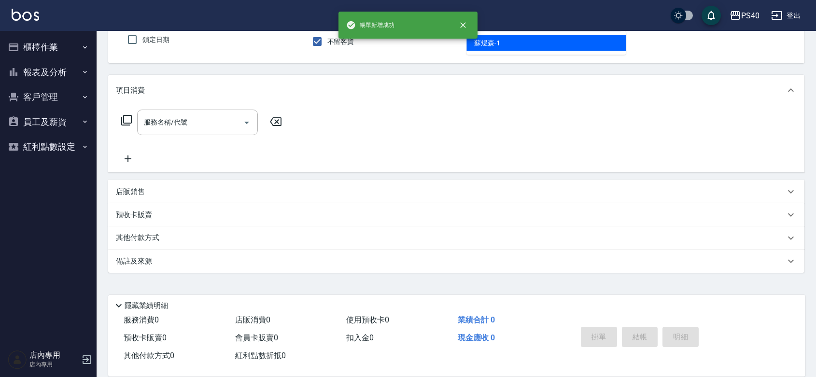
type input "[PERSON_NAME]-1"
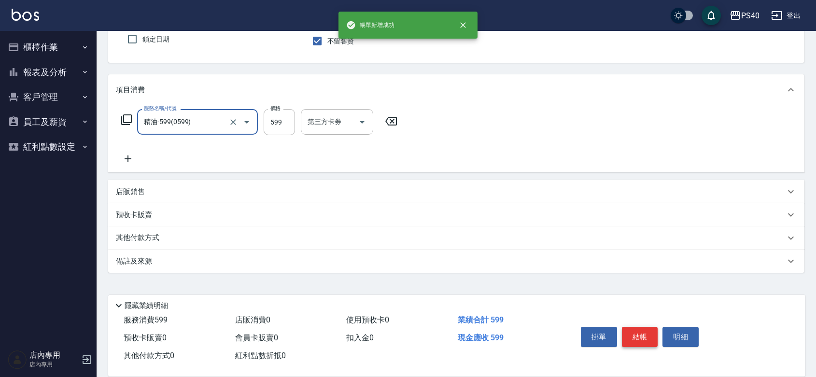
type input "精油-599(0599)"
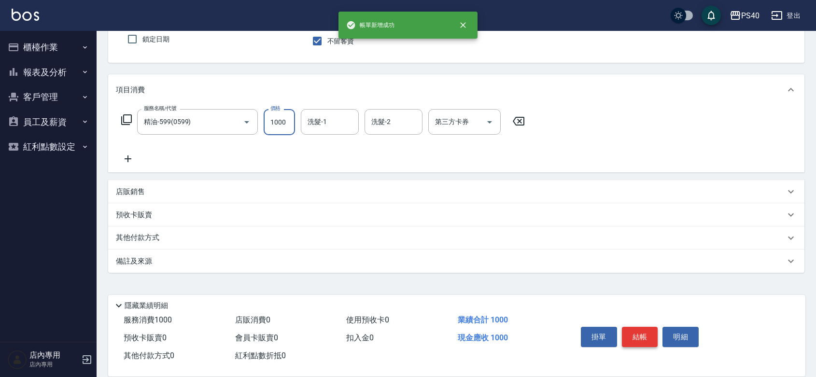
type input "1000"
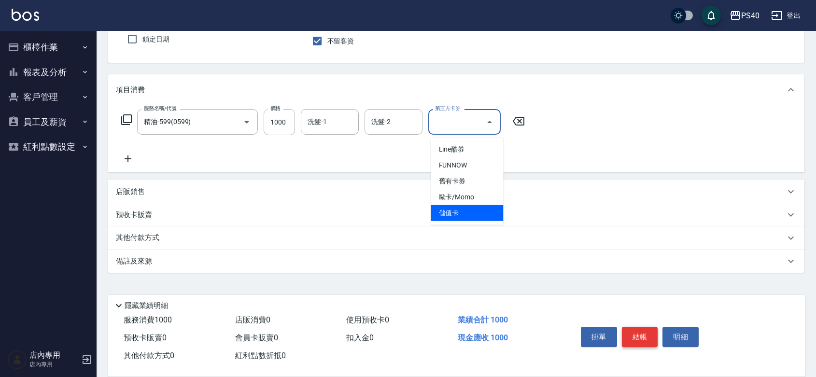
type input "儲值卡"
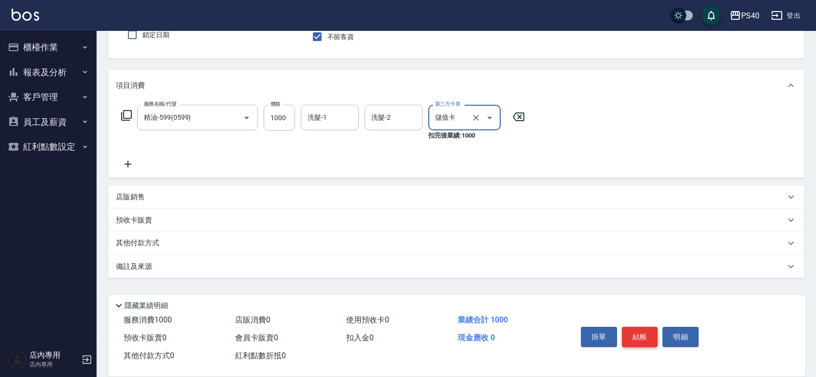
click at [647, 335] on button "結帳" at bounding box center [640, 337] width 36 height 20
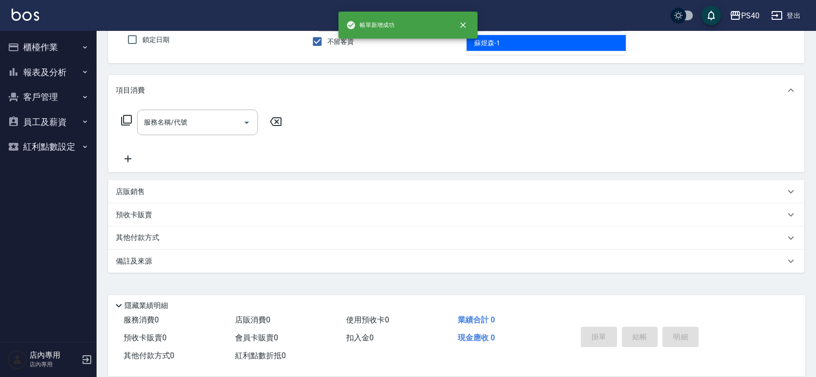
type input "[PERSON_NAME]-1"
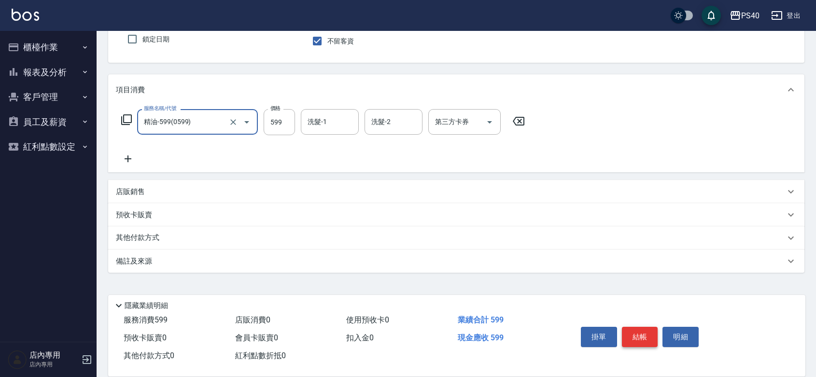
type input "精油-599(0599)"
type input "600"
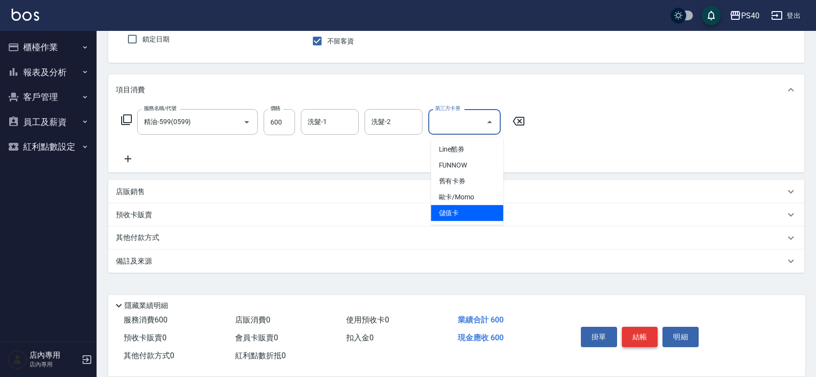
type input "儲值卡"
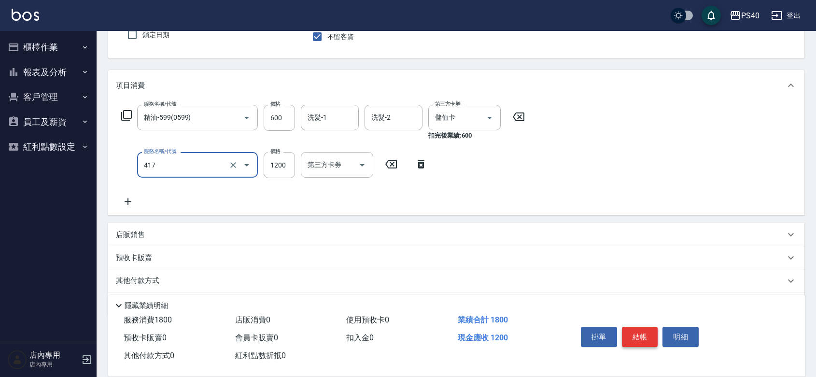
type input "哥德式(417)"
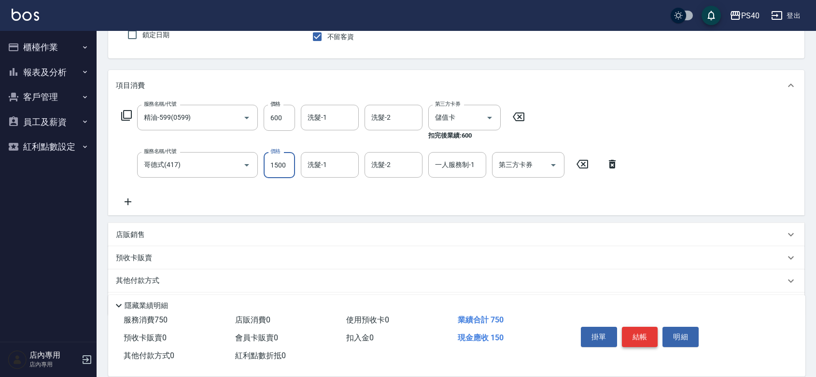
type input "1500"
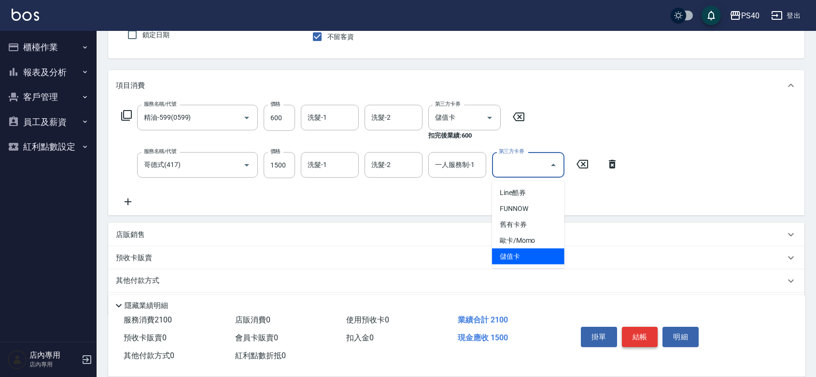
type input "儲值卡"
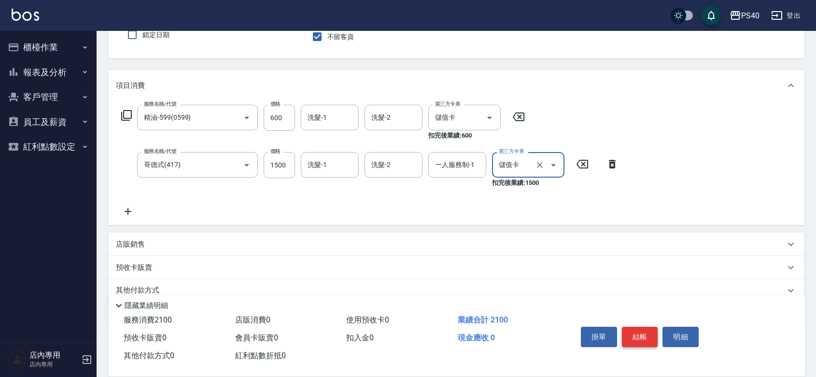
click at [647, 335] on button "結帳" at bounding box center [640, 337] width 36 height 20
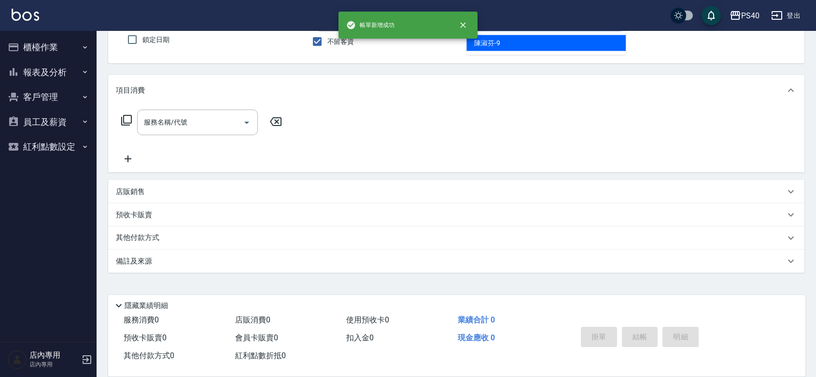
type input "[PERSON_NAME]-9"
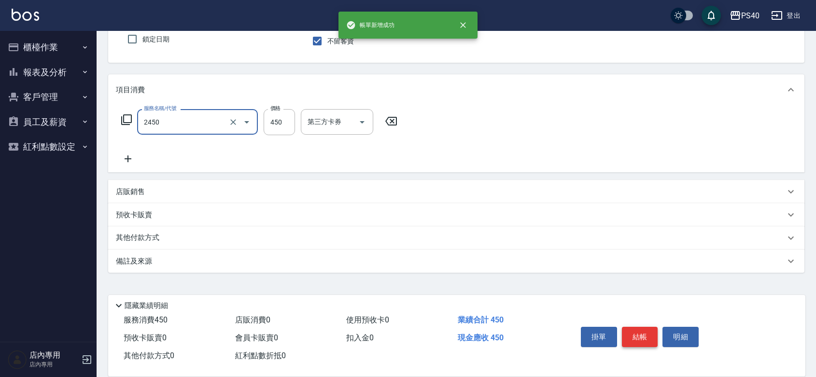
type input "C剪髮套餐(2450)"
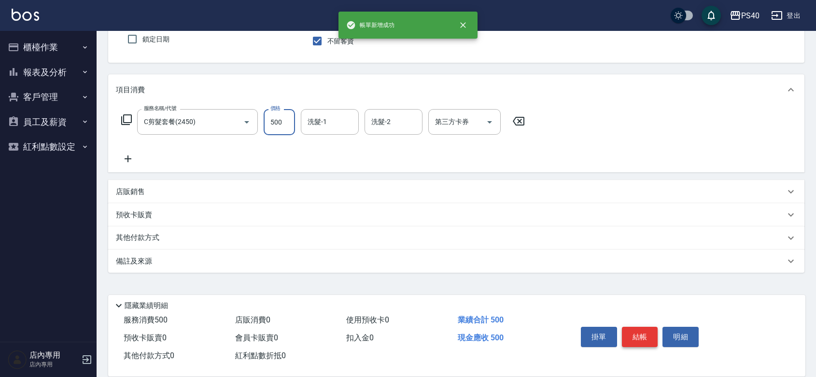
type input "500"
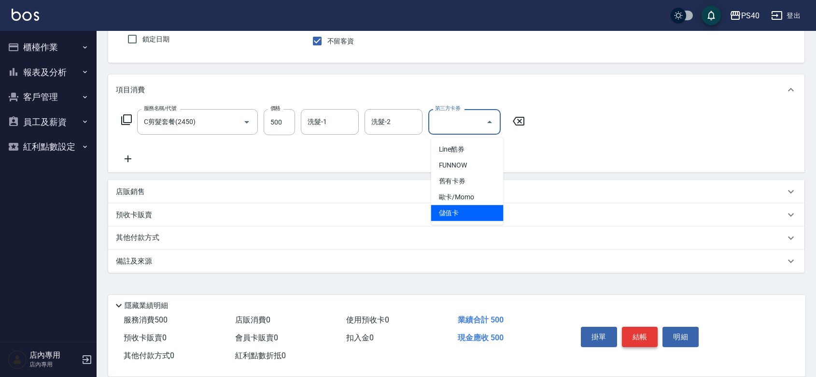
type input "儲值卡"
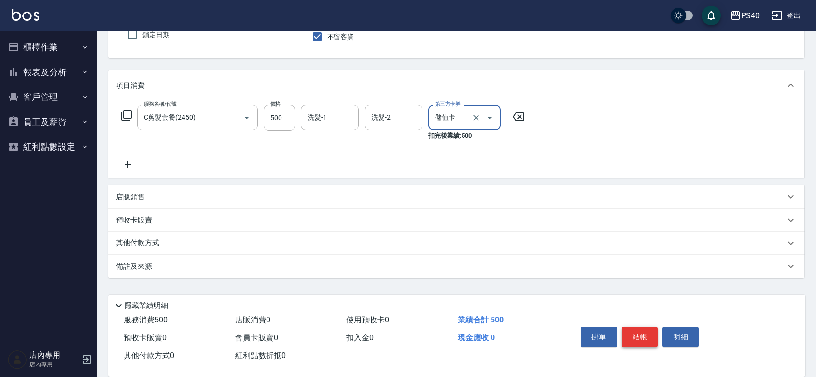
click at [647, 335] on button "結帳" at bounding box center [640, 337] width 36 height 20
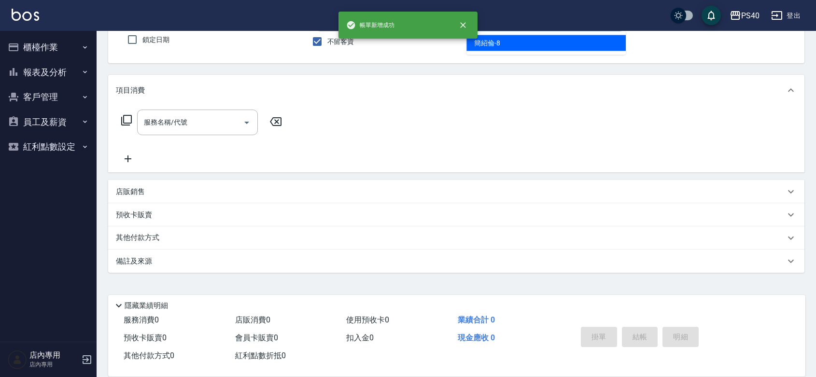
type input "[PERSON_NAME]-8"
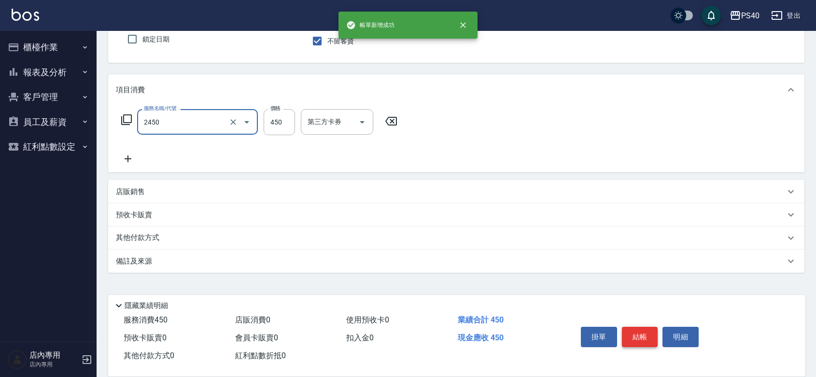
type input "C剪髮套餐(2450)"
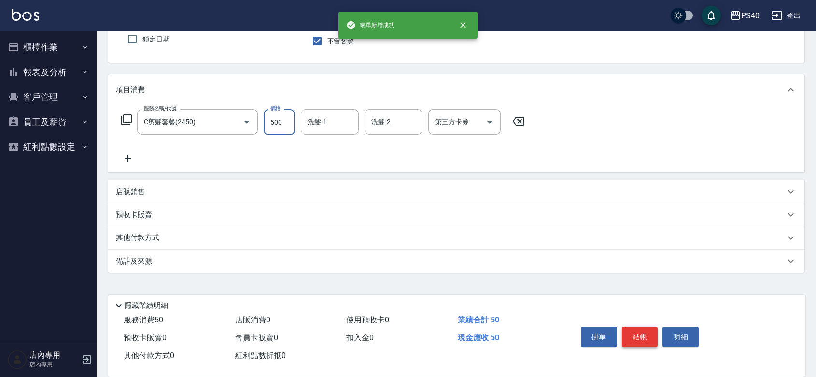
type input "500"
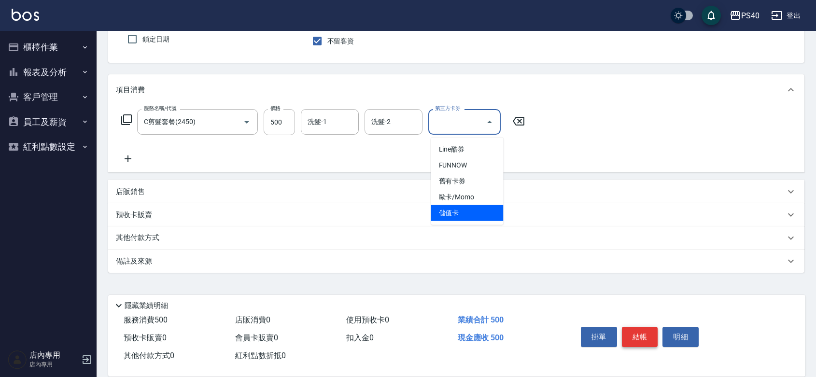
type input "儲值卡"
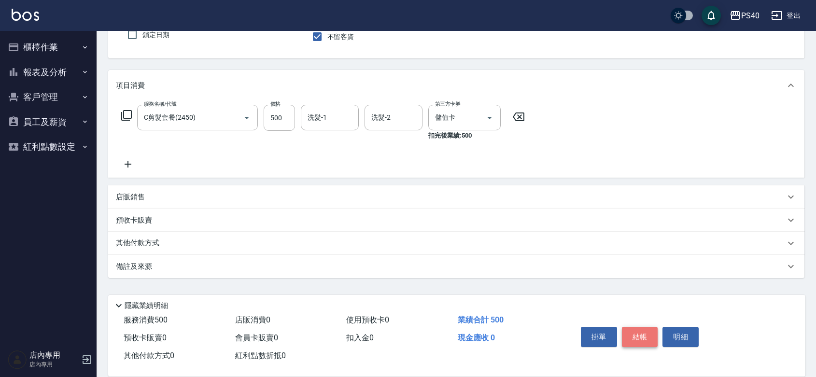
click at [647, 335] on button "結帳" at bounding box center [640, 337] width 36 height 20
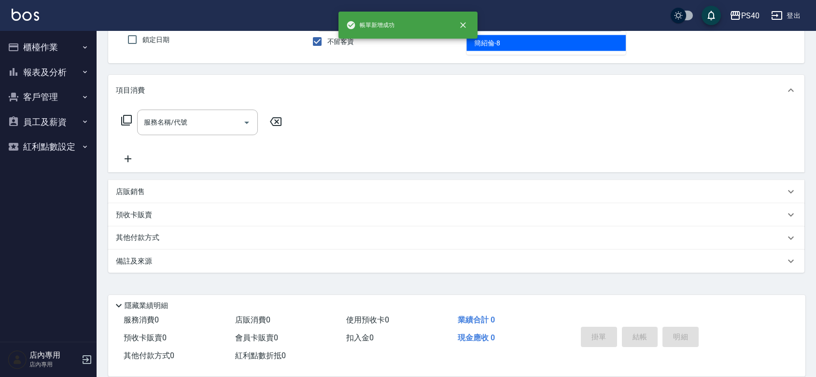
type input "[PERSON_NAME]-8"
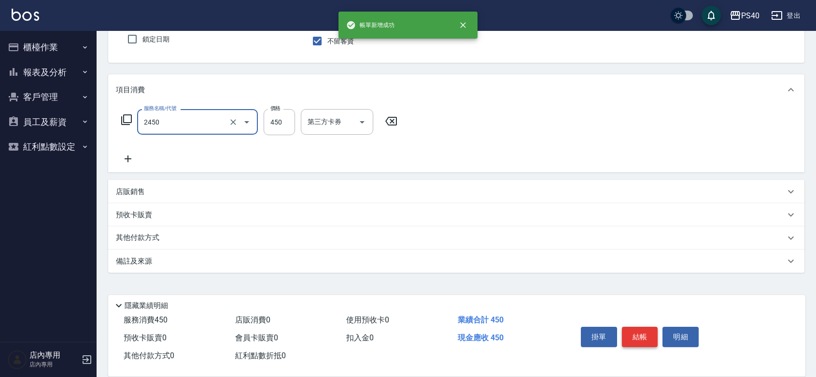
type input "C剪髮套餐(2450)"
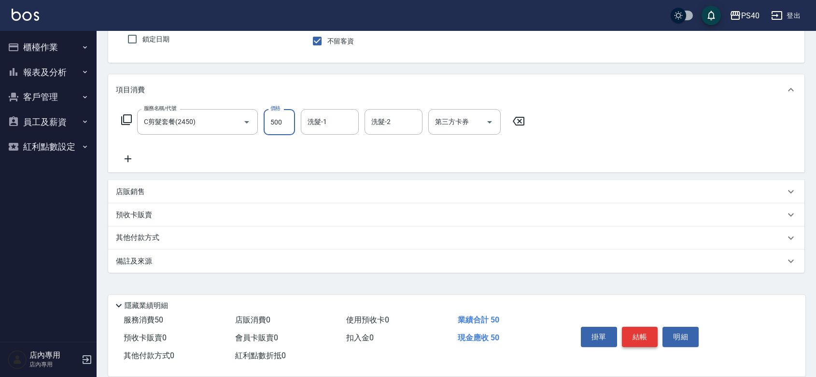
type input "500"
click at [647, 335] on button "結帳" at bounding box center [640, 337] width 36 height 20
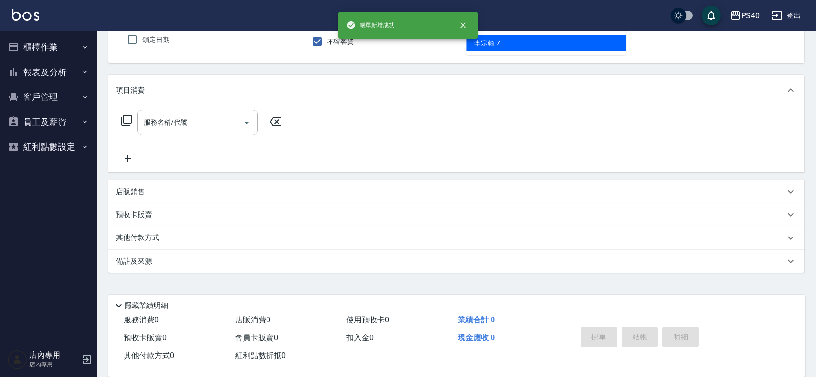
type input "[PERSON_NAME]-7"
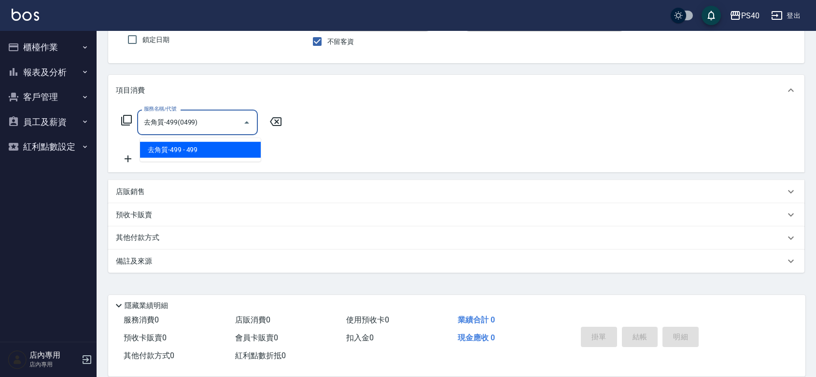
type input "去角質-499(0499)"
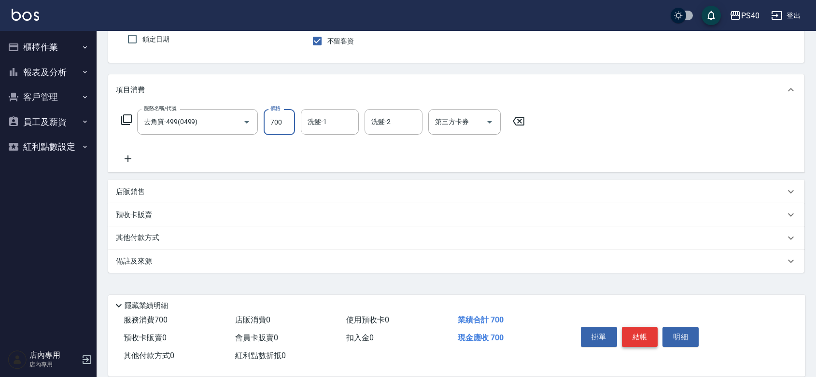
type input "700"
type input "[PERSON_NAME]-27"
click at [647, 335] on button "結帳" at bounding box center [640, 337] width 36 height 20
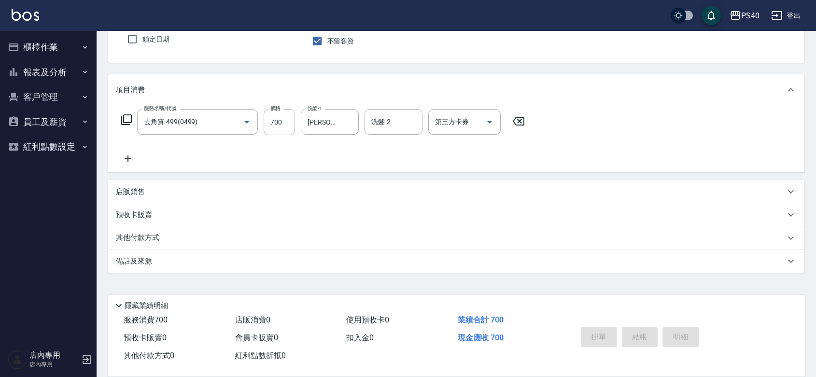
type input "[DATE] 21:08"
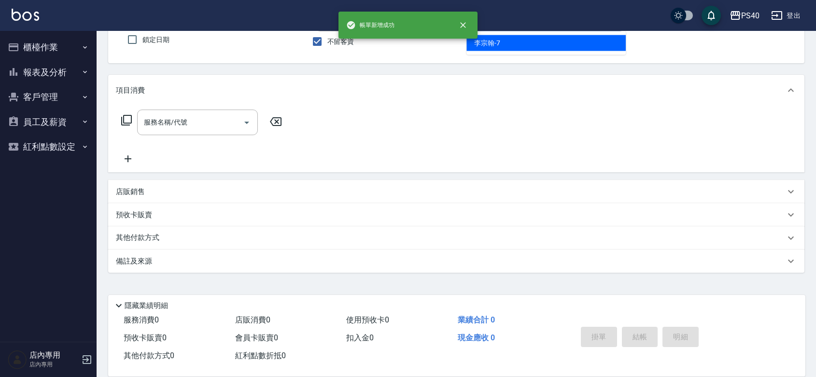
type input "[PERSON_NAME]-7"
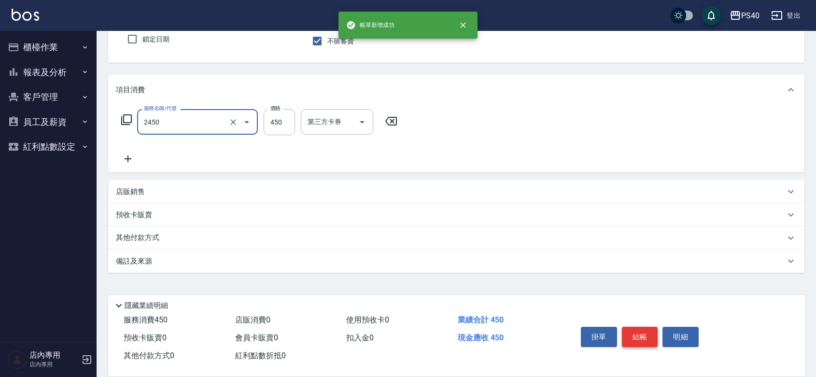
type input "C剪髮套餐(2450)"
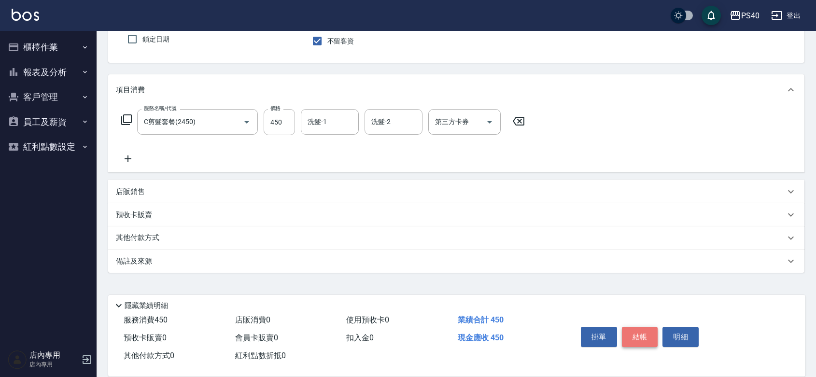
click at [647, 335] on button "結帳" at bounding box center [640, 337] width 36 height 20
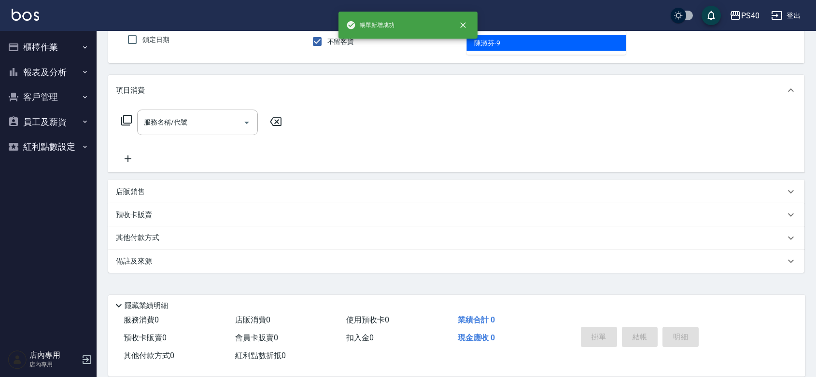
type input "[PERSON_NAME]-9"
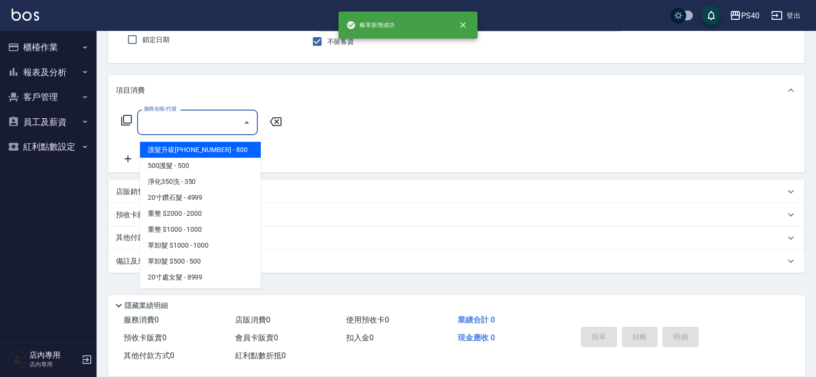
type input "0"
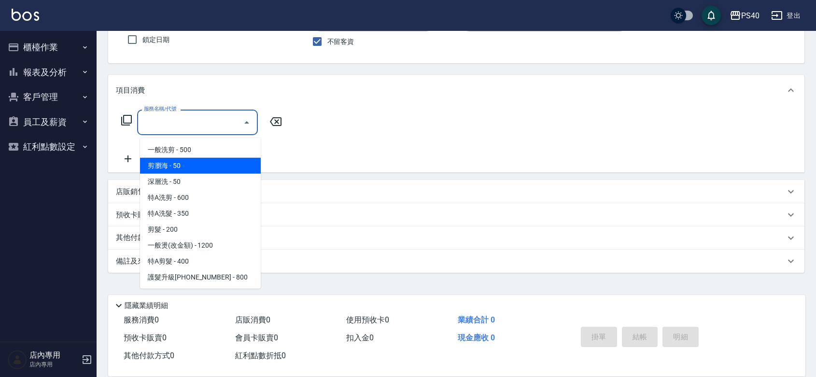
type input "剪瀏海(0050)"
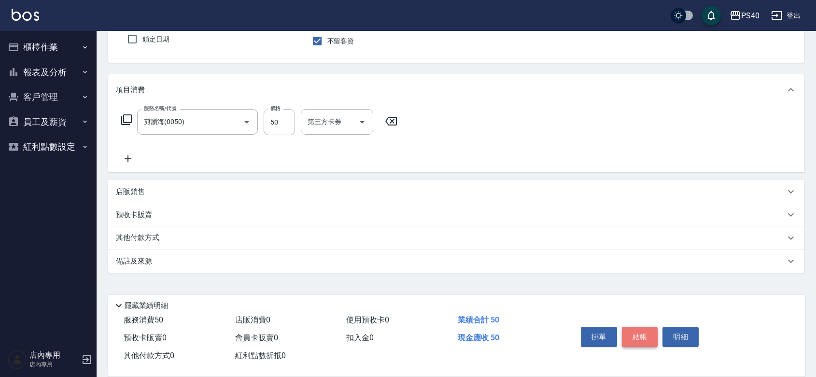
click at [647, 335] on button "結帳" at bounding box center [640, 337] width 36 height 20
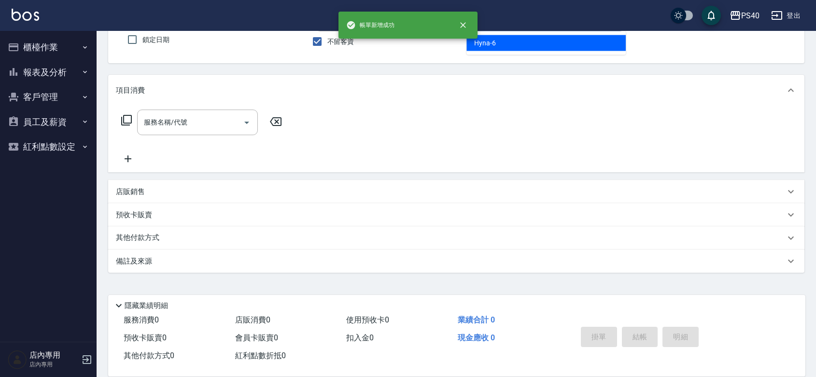
type input "Hyna-6"
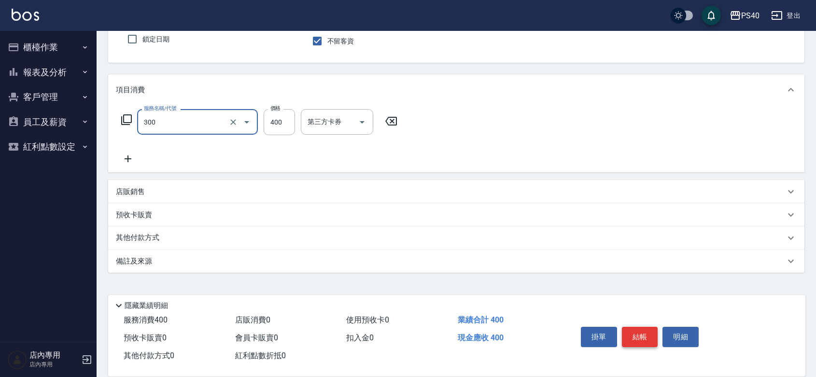
type input "特A剪髮(300)"
type input "100"
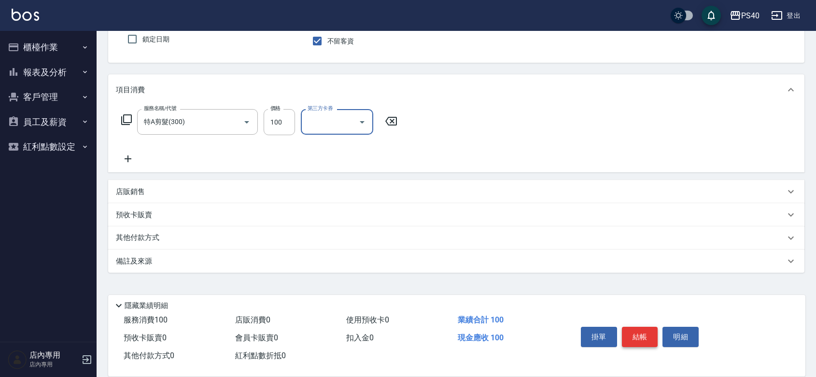
click at [647, 335] on button "結帳" at bounding box center [640, 337] width 36 height 20
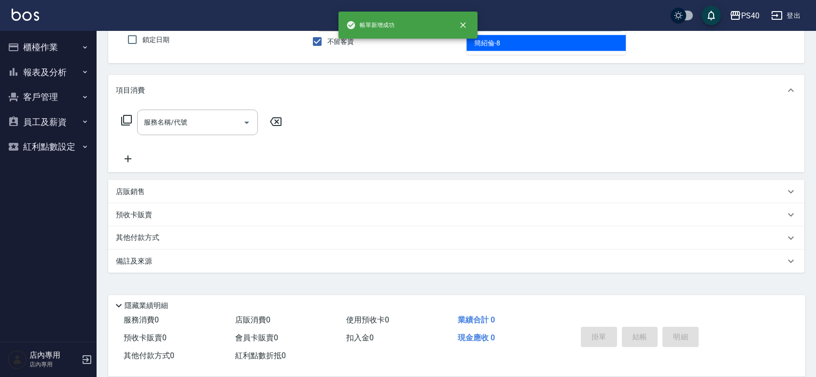
type input "[PERSON_NAME]-8"
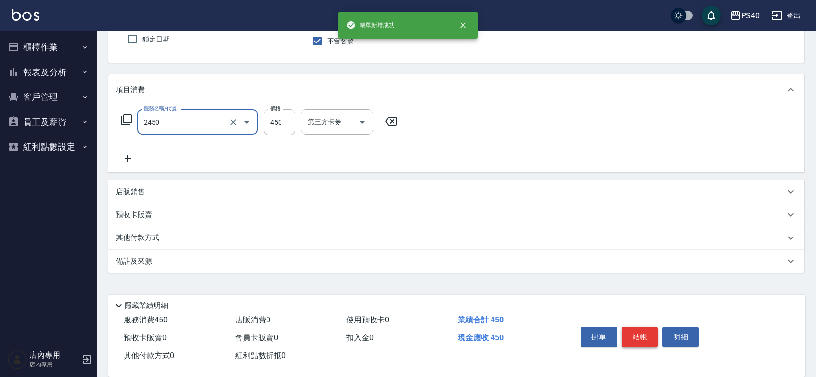
type input "C剪髮套餐(2450)"
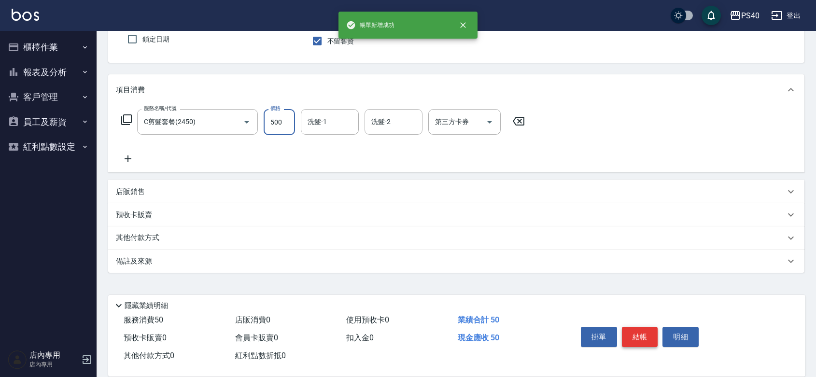
type input "500"
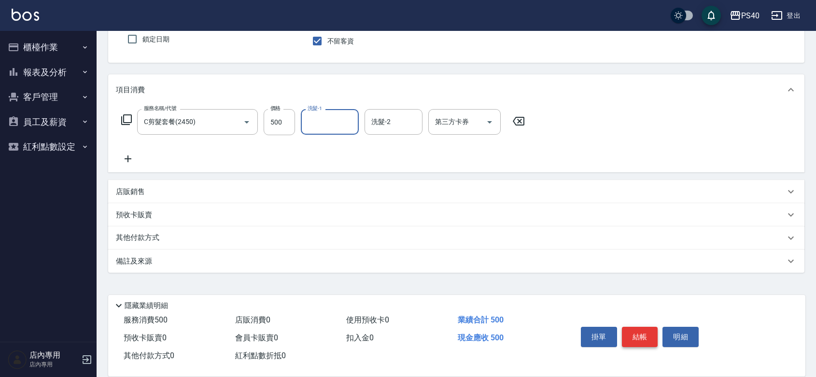
click at [647, 335] on button "結帳" at bounding box center [640, 337] width 36 height 20
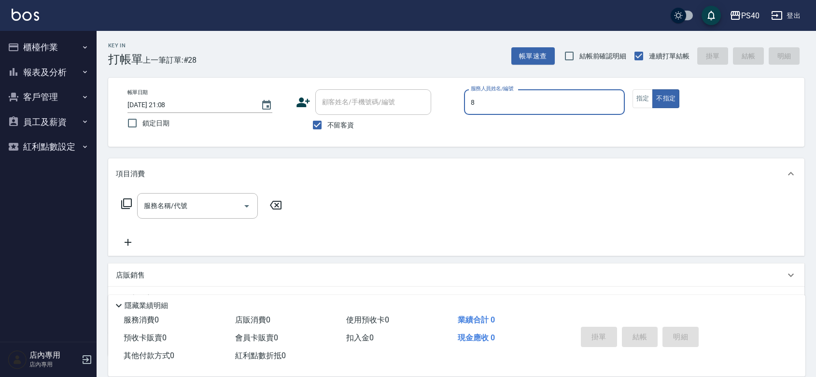
type input "[PERSON_NAME]-8"
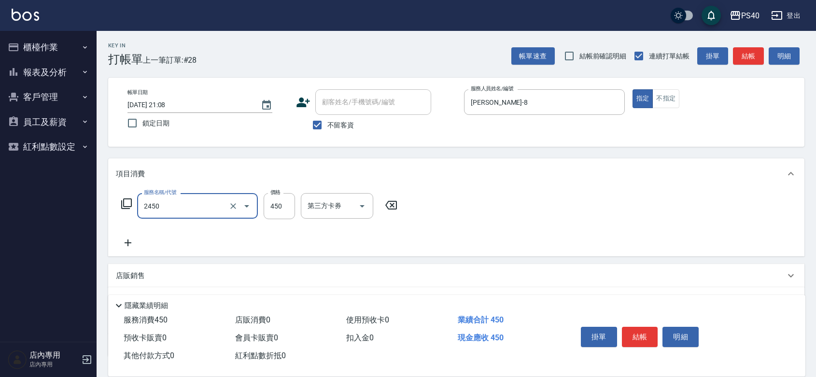
type input "C剪髮套餐(2450)"
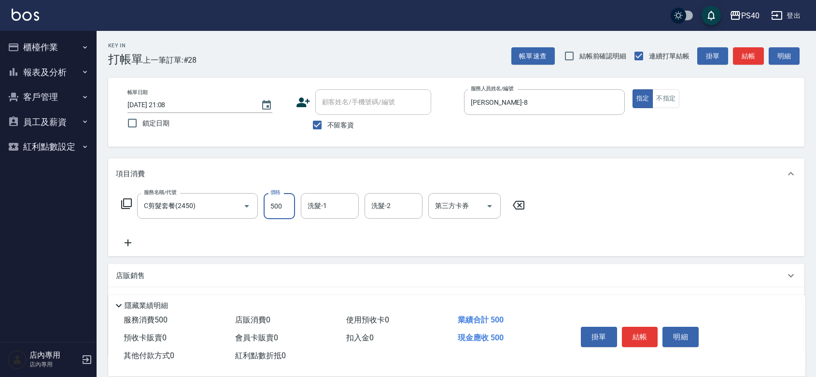
type input "500"
click at [653, 332] on button "結帳" at bounding box center [640, 337] width 36 height 20
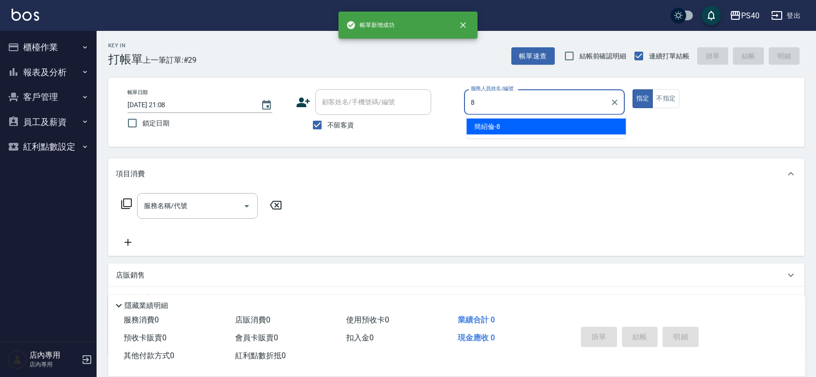
type input "[PERSON_NAME]-8"
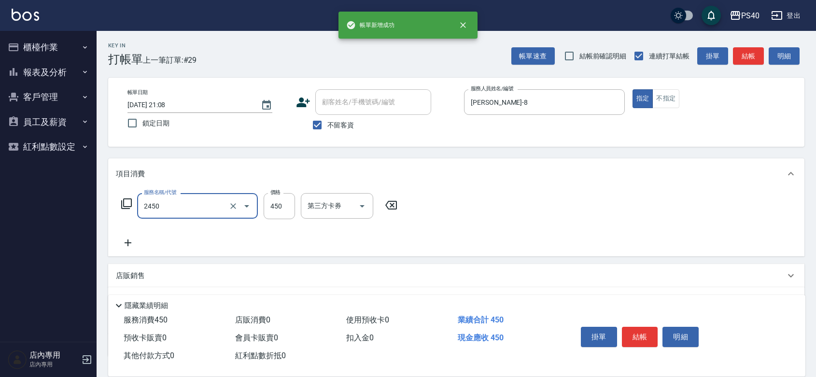
type input "C剪髮套餐(2450)"
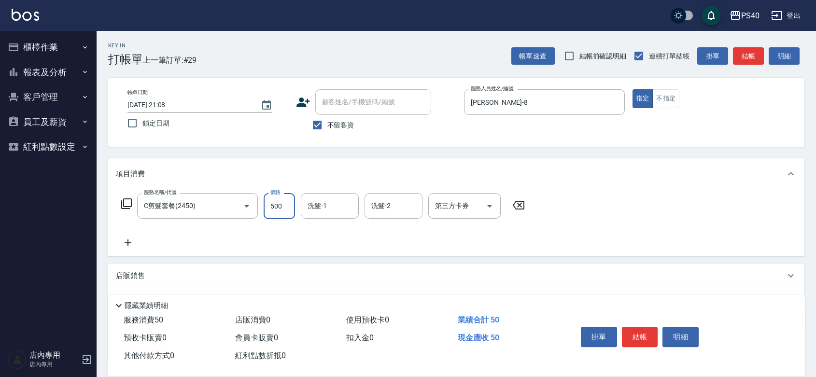
type input "500"
click at [653, 332] on button "結帳" at bounding box center [640, 337] width 36 height 20
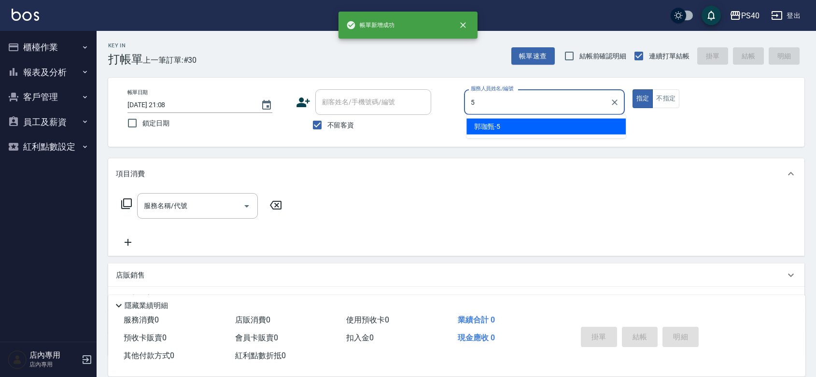
type input "[PERSON_NAME]-5"
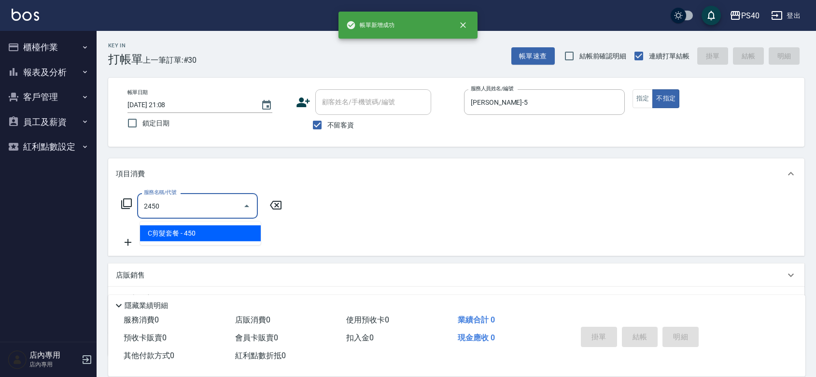
type input "C剪髮套餐(2450)"
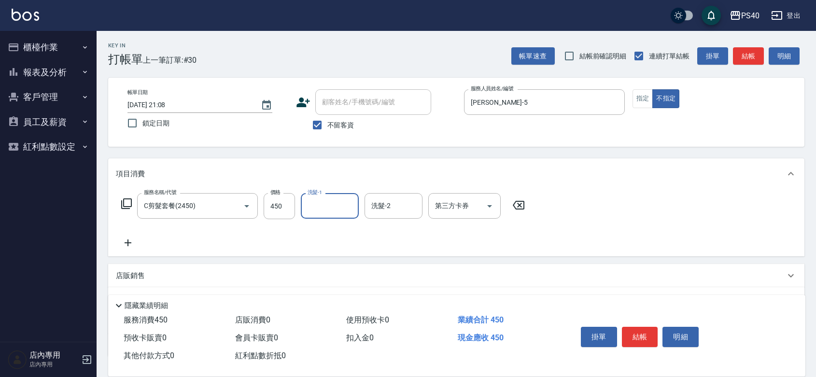
click at [653, 332] on button "結帳" at bounding box center [640, 337] width 36 height 20
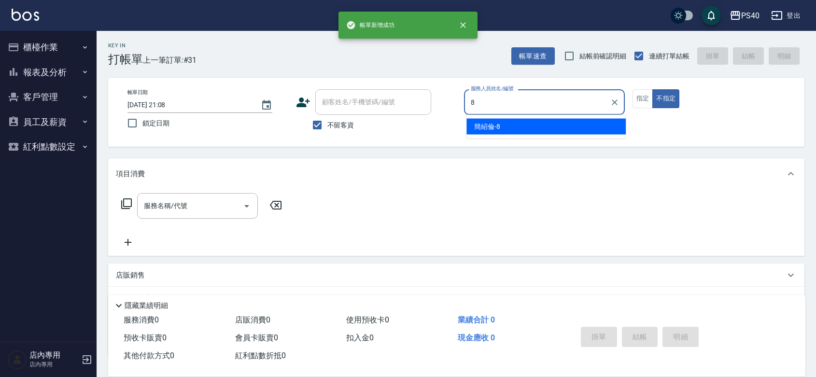
type input "[PERSON_NAME]-8"
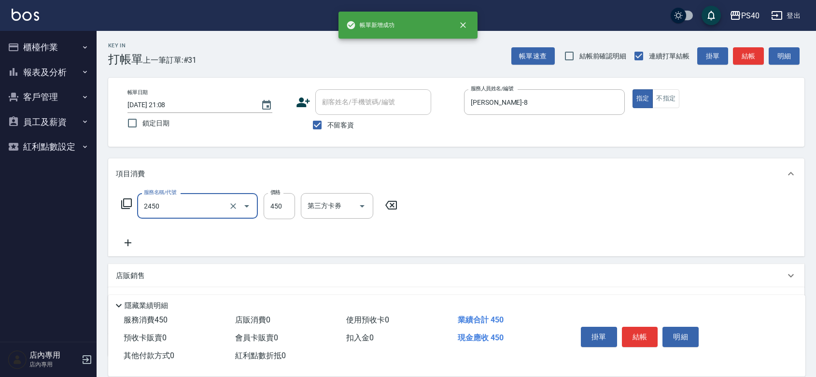
type input "C剪髮套餐(2450)"
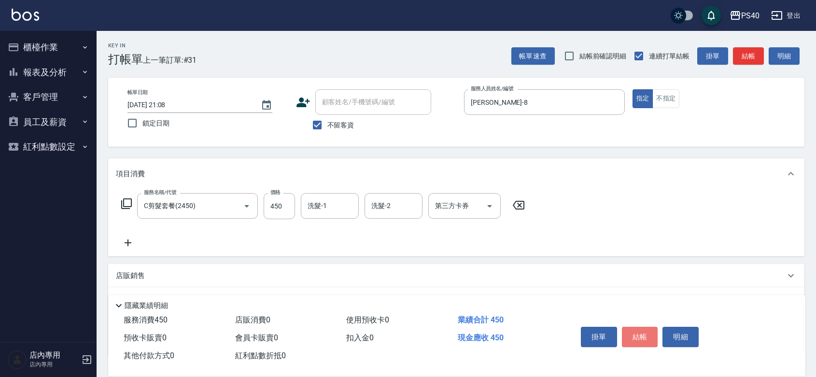
click at [653, 332] on button "結帳" at bounding box center [640, 337] width 36 height 20
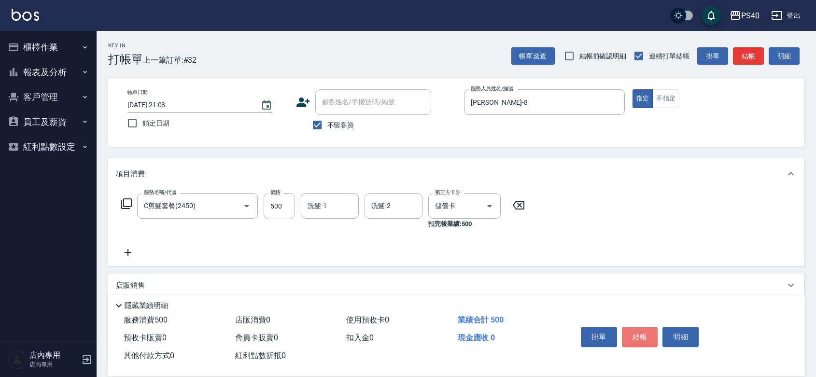
click at [653, 332] on button "結帳" at bounding box center [640, 337] width 36 height 20
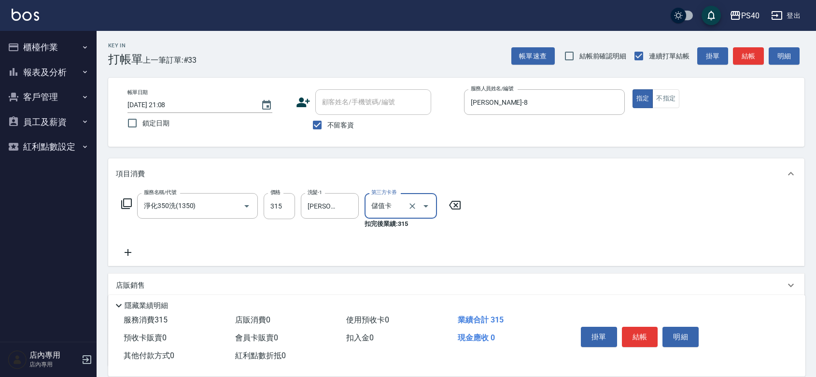
click at [653, 332] on button "結帳" at bounding box center [640, 337] width 36 height 20
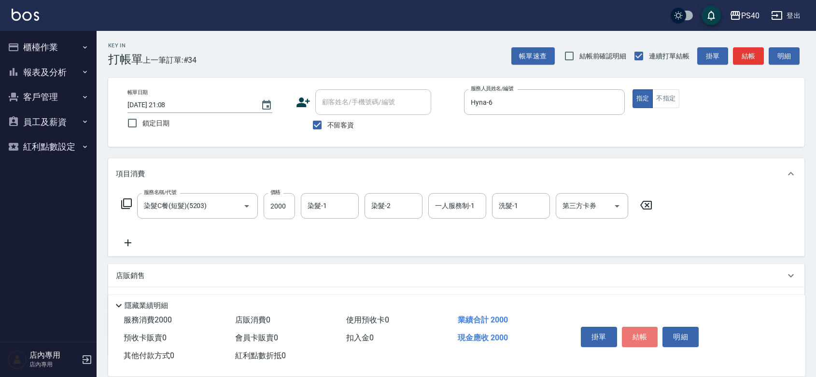
click at [653, 332] on button "結帳" at bounding box center [640, 337] width 36 height 20
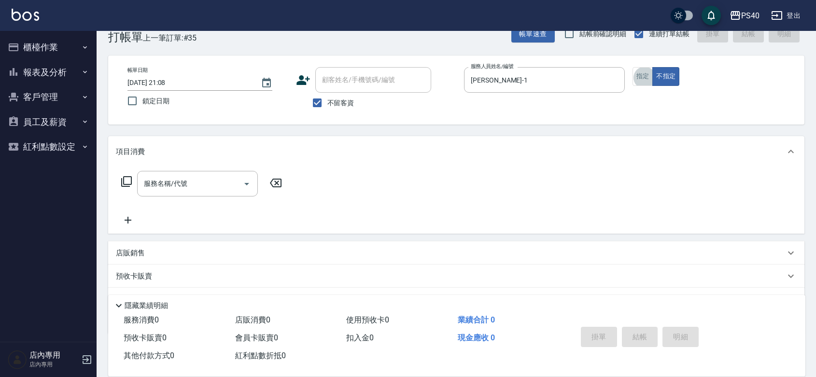
scroll to position [24, 0]
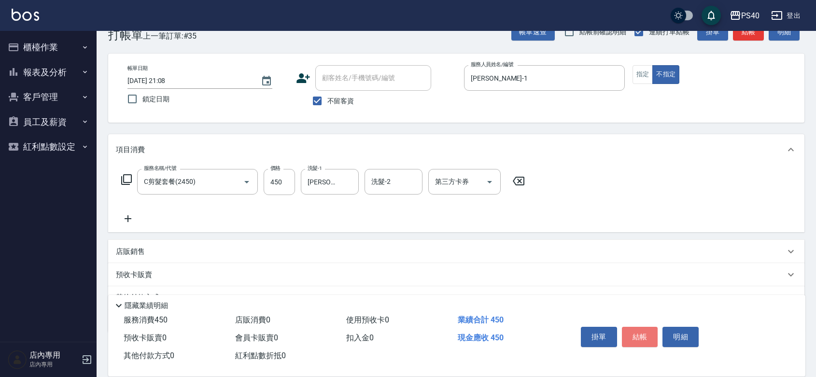
click at [653, 332] on button "結帳" at bounding box center [640, 337] width 36 height 20
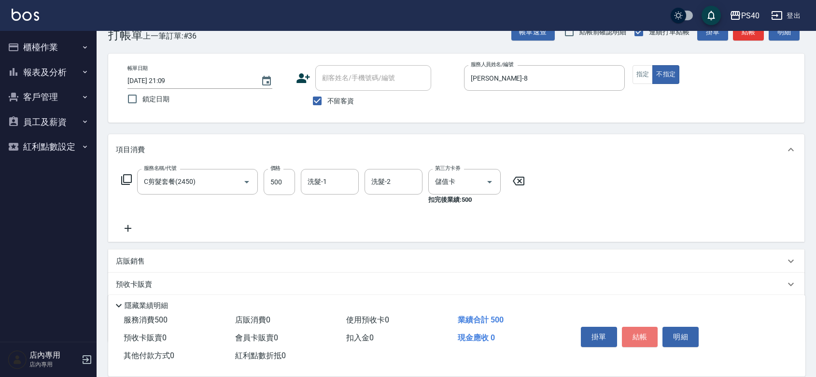
click at [653, 332] on button "結帳" at bounding box center [640, 337] width 36 height 20
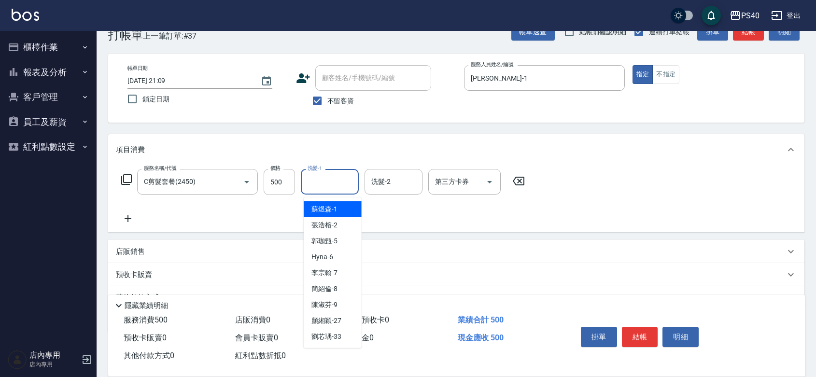
click at [332, 189] on input "洗髮-1" at bounding box center [329, 181] width 49 height 17
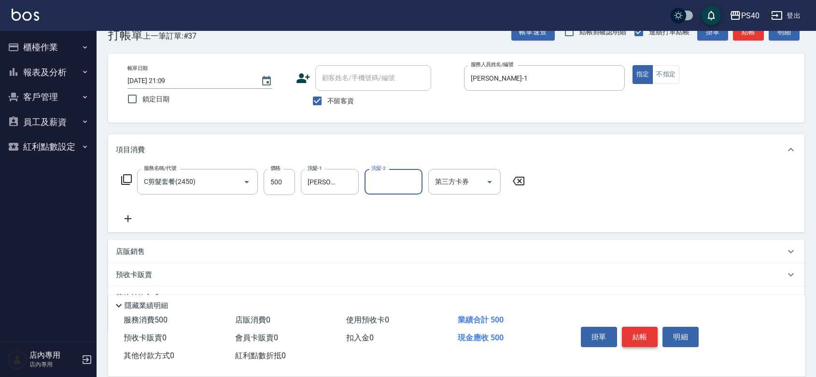
click at [641, 327] on button "結帳" at bounding box center [640, 337] width 36 height 20
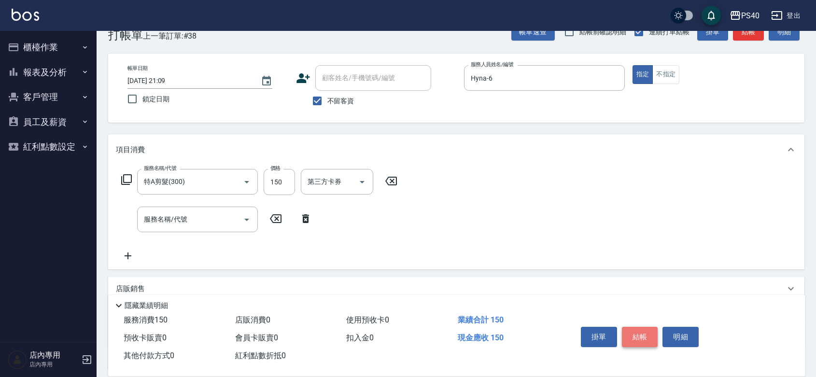
click at [642, 327] on button "結帳" at bounding box center [640, 337] width 36 height 20
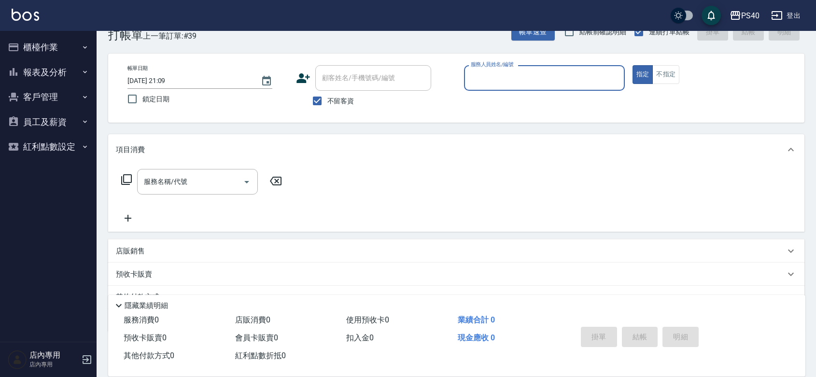
click at [53, 70] on button "報表及分析" at bounding box center [48, 72] width 89 height 25
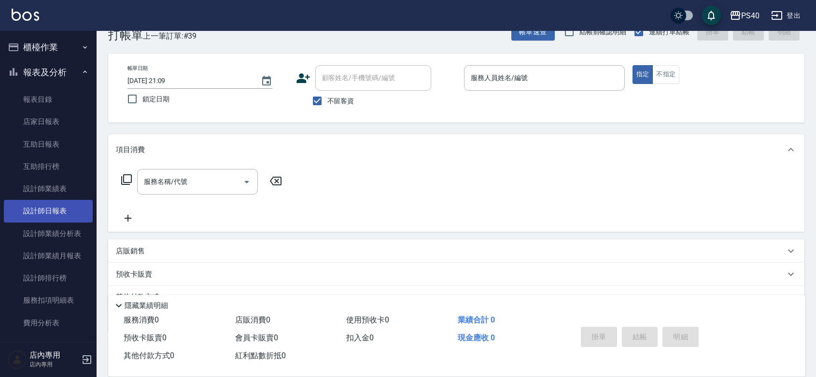
click at [56, 213] on link "設計師日報表" at bounding box center [48, 211] width 89 height 22
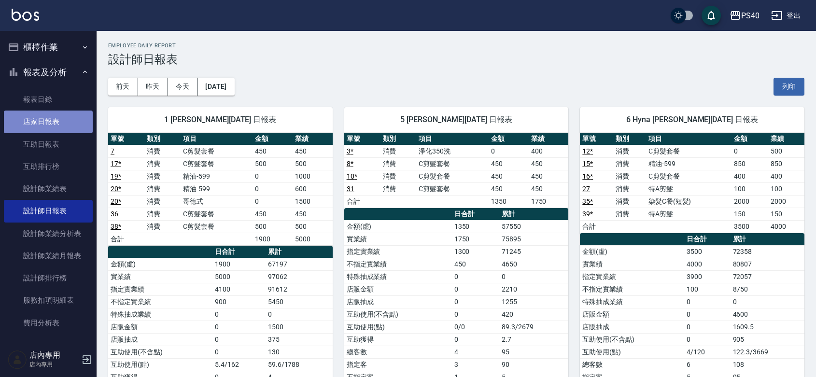
click at [51, 122] on link "店家日報表" at bounding box center [48, 122] width 89 height 22
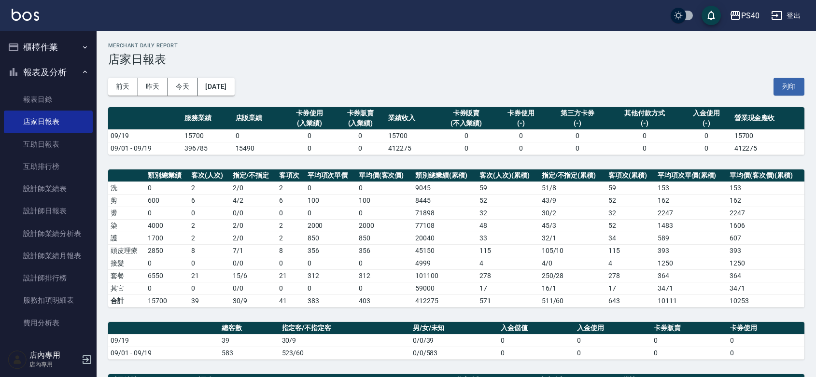
click at [34, 49] on button "櫃檯作業" at bounding box center [48, 47] width 89 height 25
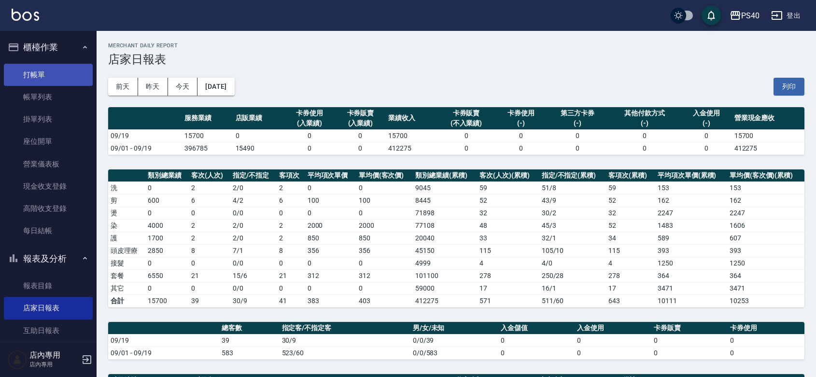
click at [52, 80] on link "打帳單" at bounding box center [48, 75] width 89 height 22
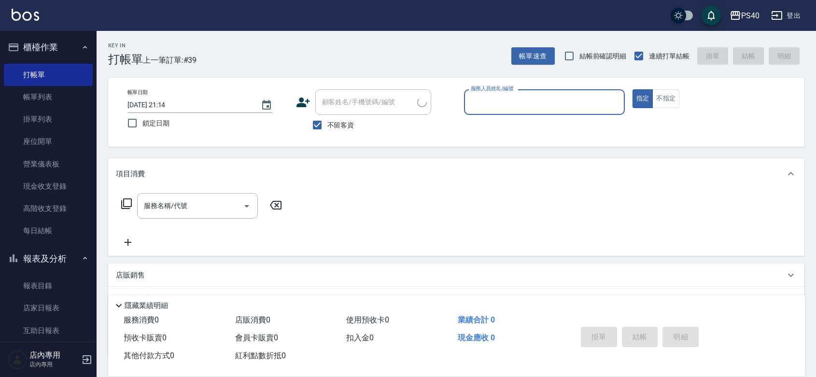
click at [568, 100] on input "服務人員姓名/編號" at bounding box center [544, 102] width 152 height 17
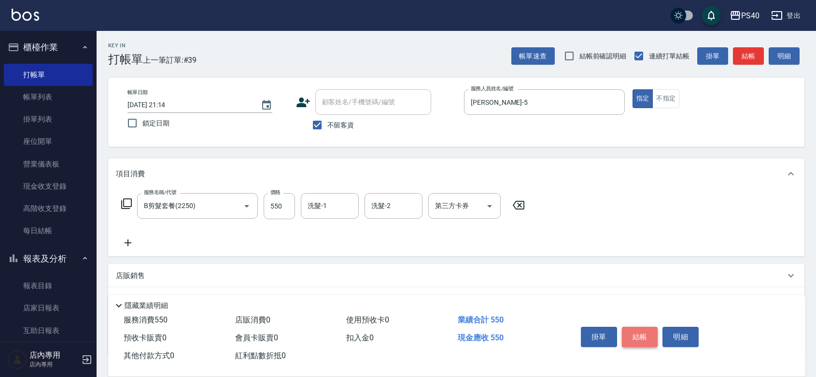
click at [634, 327] on button "結帳" at bounding box center [640, 337] width 36 height 20
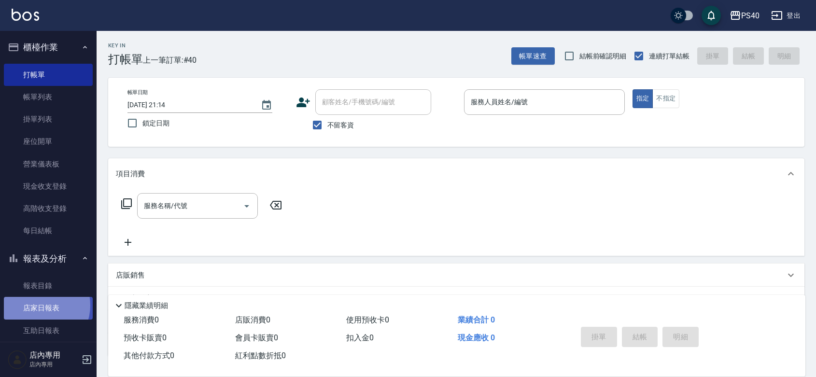
click at [40, 305] on link "店家日報表" at bounding box center [48, 308] width 89 height 22
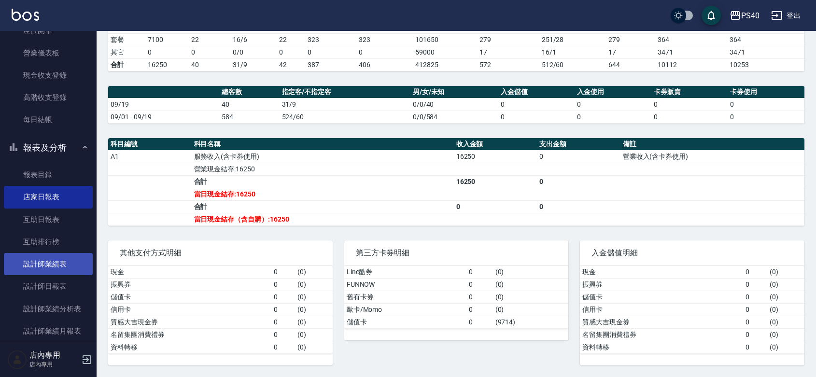
scroll to position [140, 0]
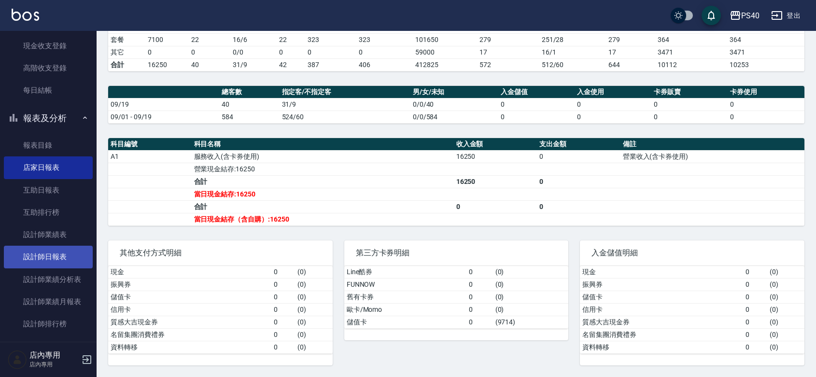
click at [68, 257] on link "設計師日報表" at bounding box center [48, 257] width 89 height 22
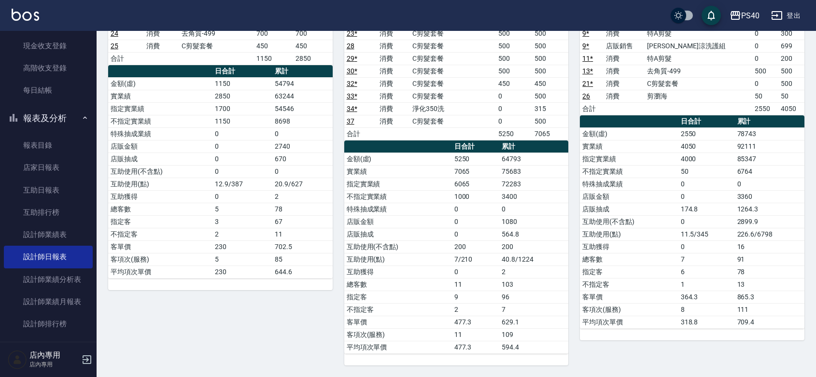
scroll to position [396, 0]
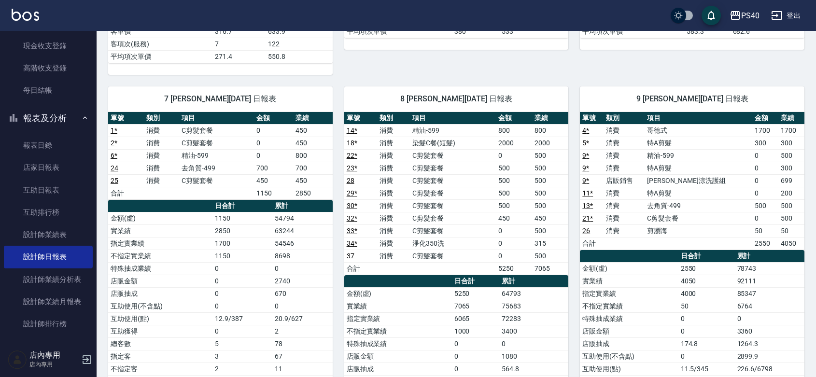
click at [353, 260] on link "37" at bounding box center [351, 256] width 8 height 8
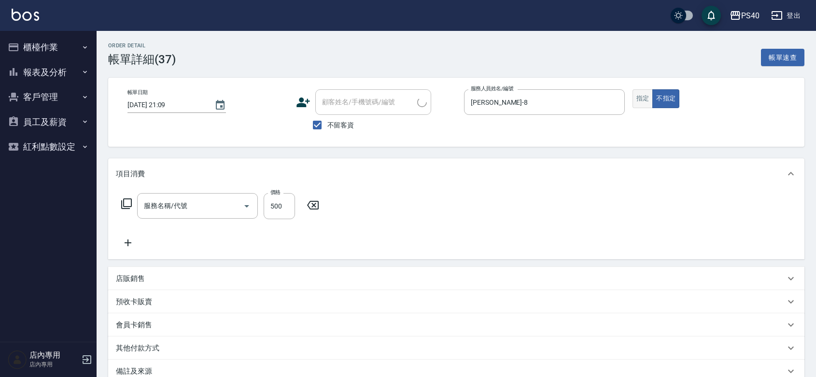
type input "[DATE] 21:09"
checkbox input "true"
type input "[PERSON_NAME]-8"
click at [647, 102] on button "指定" at bounding box center [642, 98] width 21 height 19
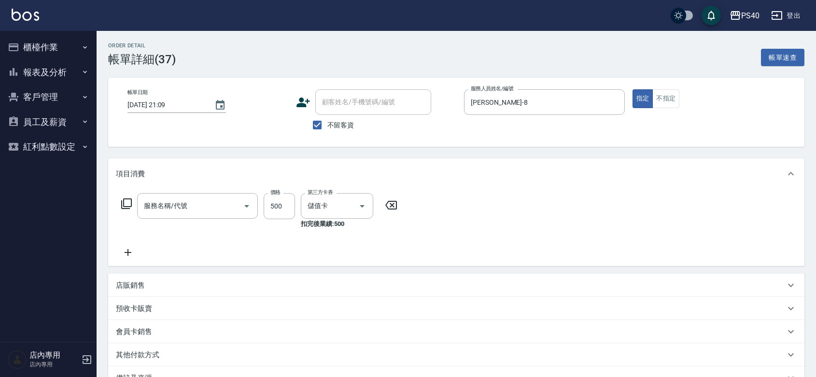
type input "C剪髮套餐(2450)"
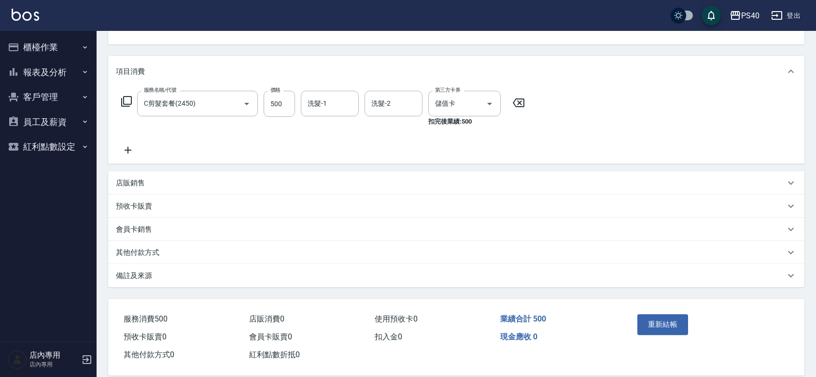
scroll to position [131, 0]
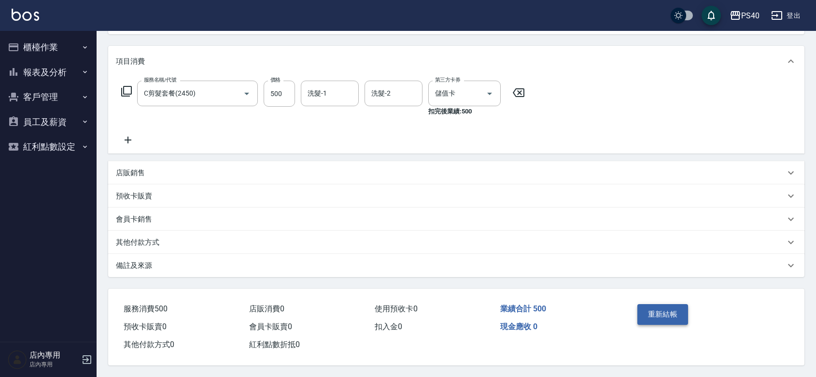
click at [670, 304] on button "重新結帳" at bounding box center [662, 314] width 51 height 20
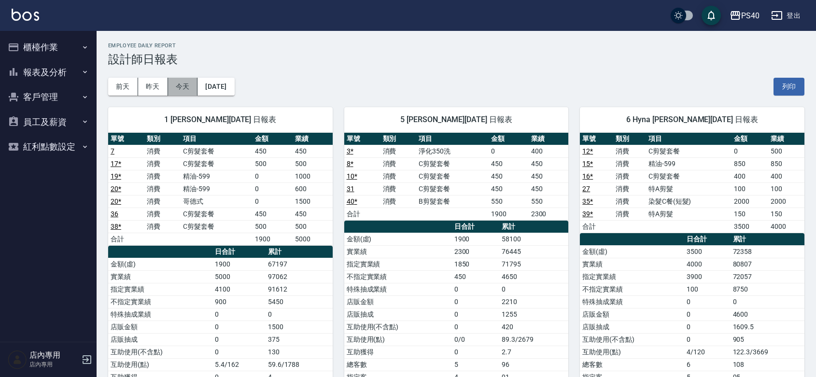
click at [178, 91] on button "今天" at bounding box center [183, 87] width 30 height 18
click at [33, 15] on img at bounding box center [26, 15] width 28 height 12
